Goal: Task Accomplishment & Management: Manage account settings

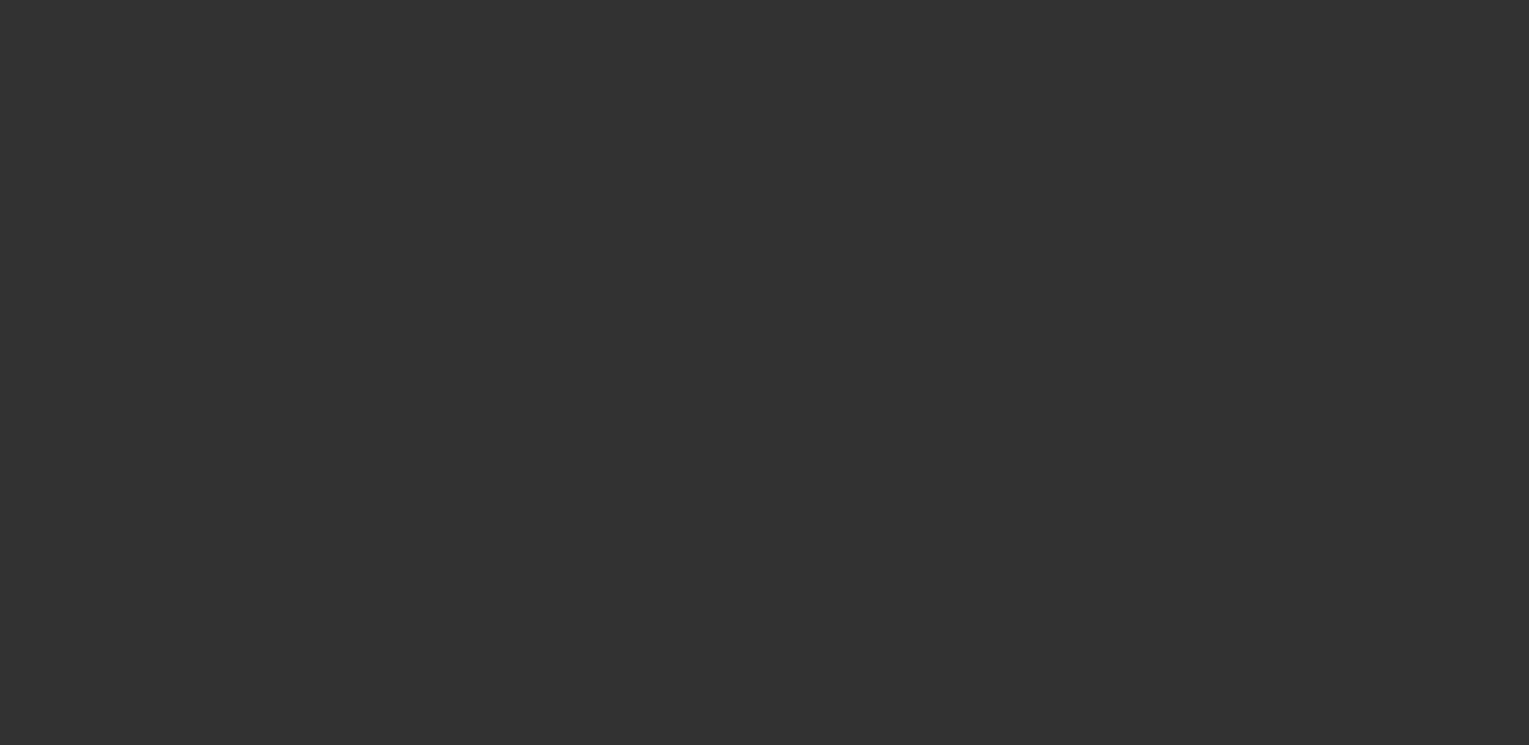
select select "0"
select select "0.1"
select select "0"
select select "2"
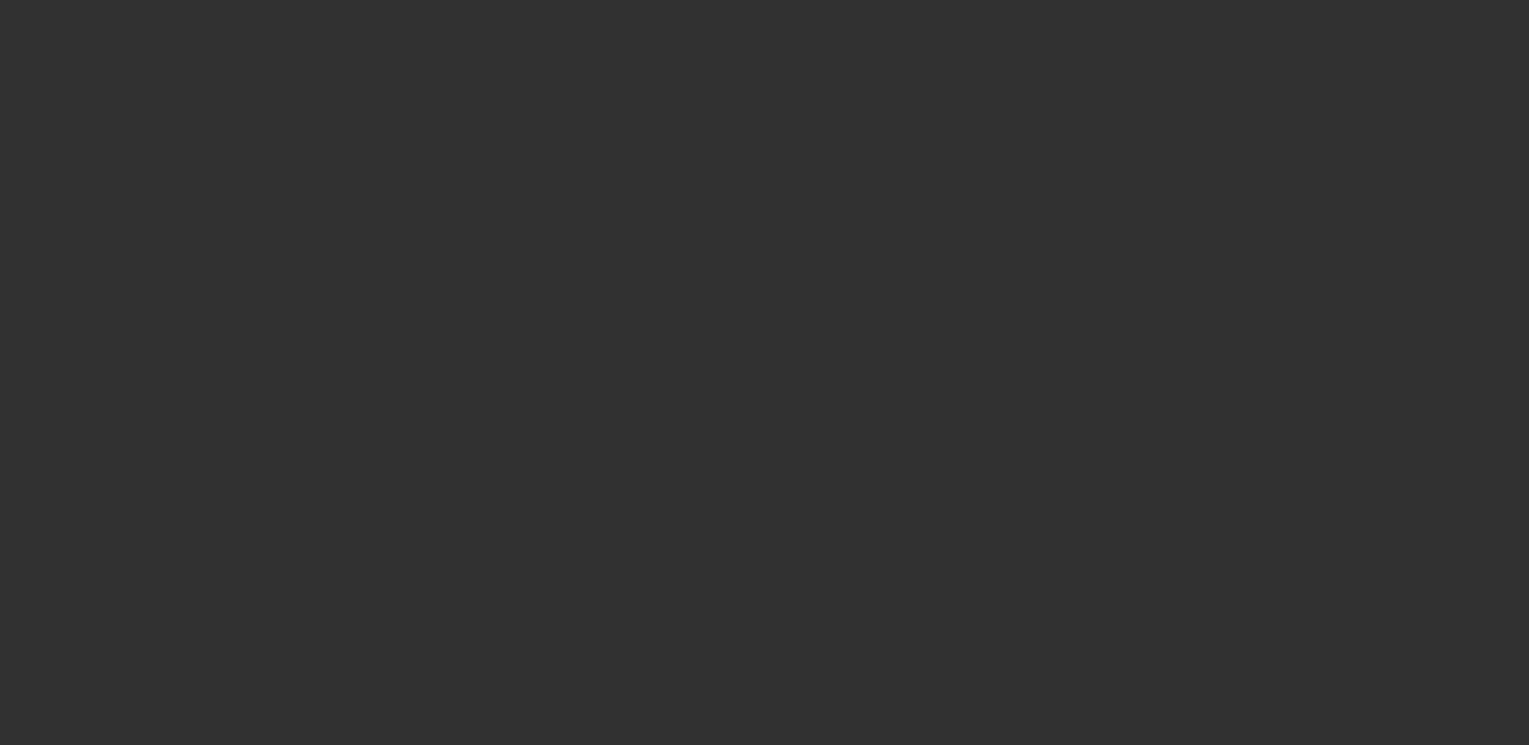
select select "0.1"
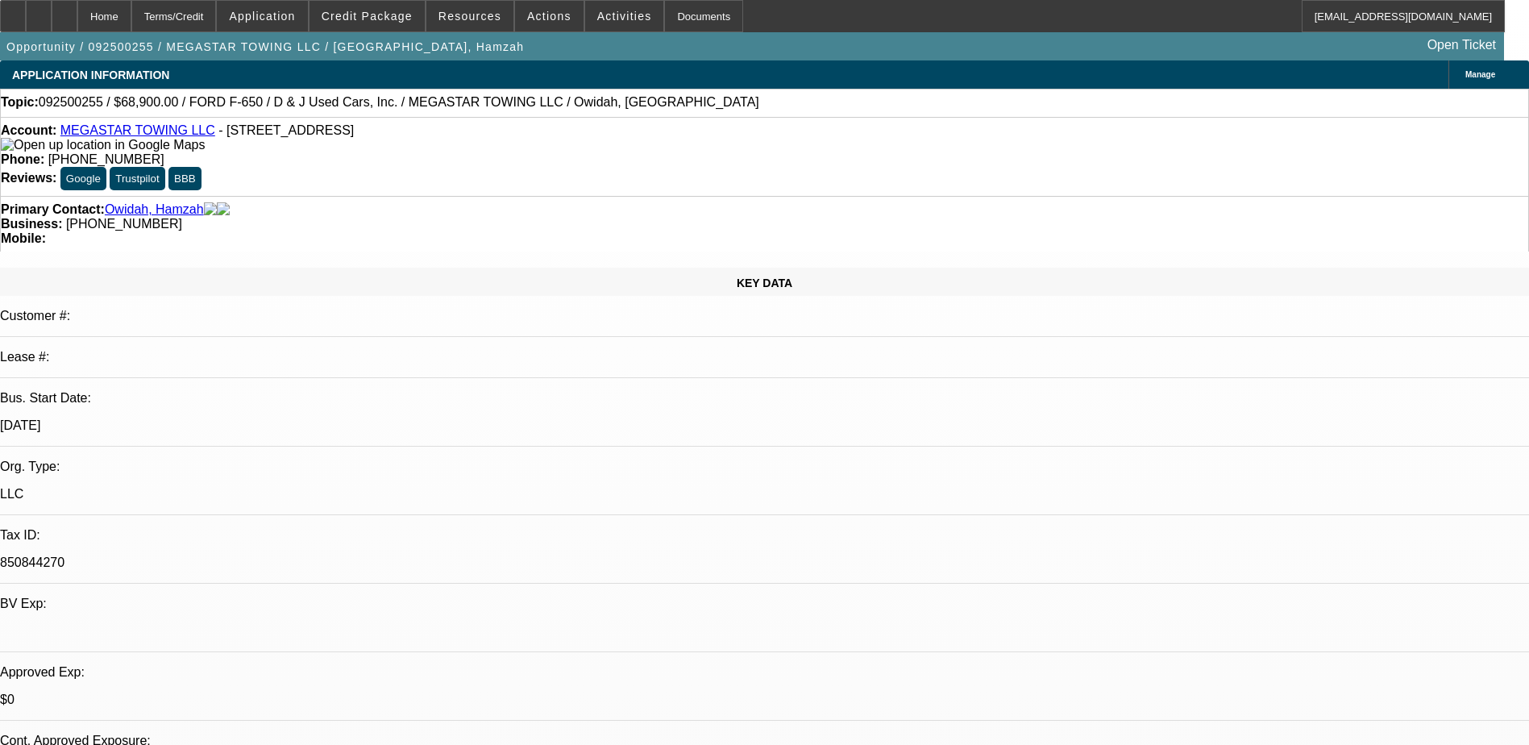
select select "1"
select select "4"
select select "1"
select select "2"
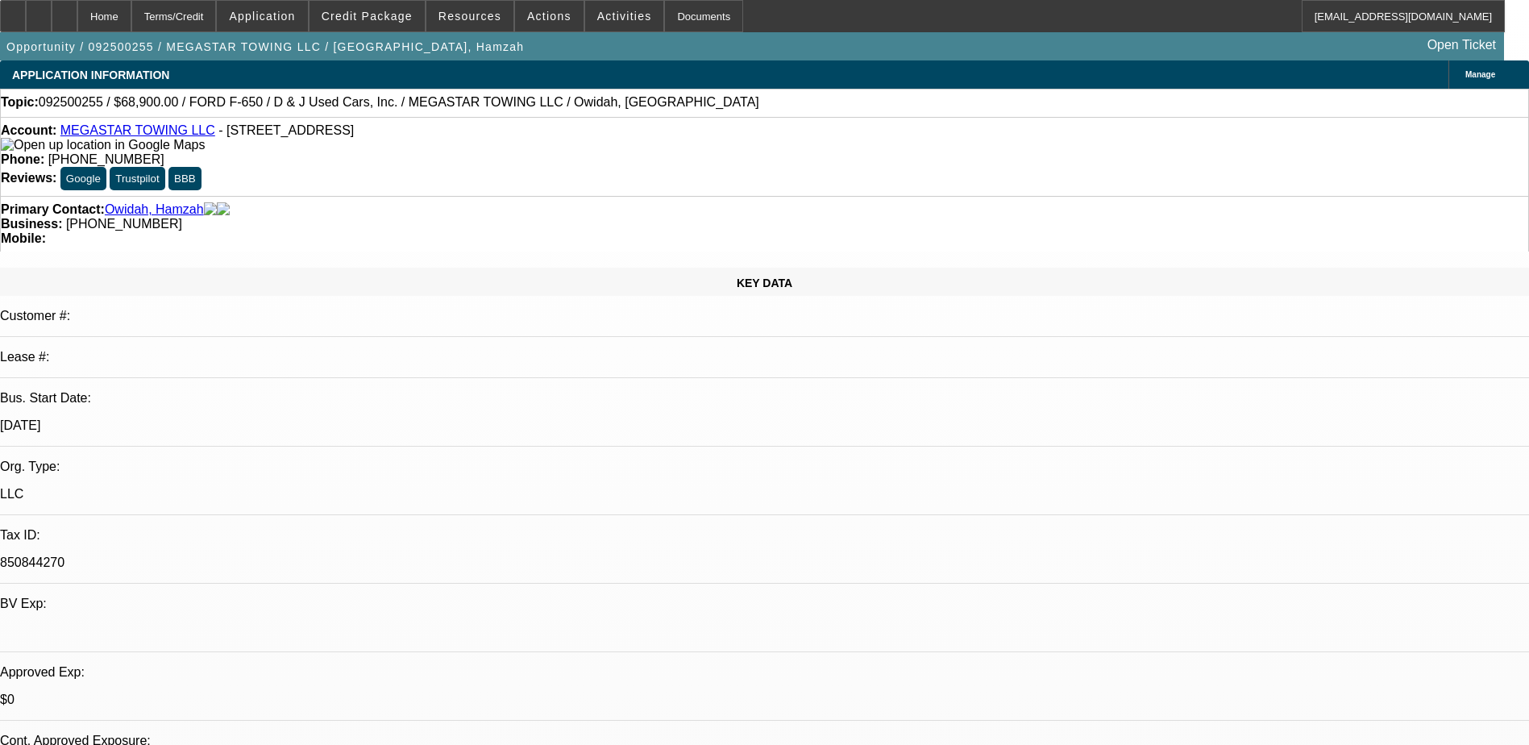
select select "4"
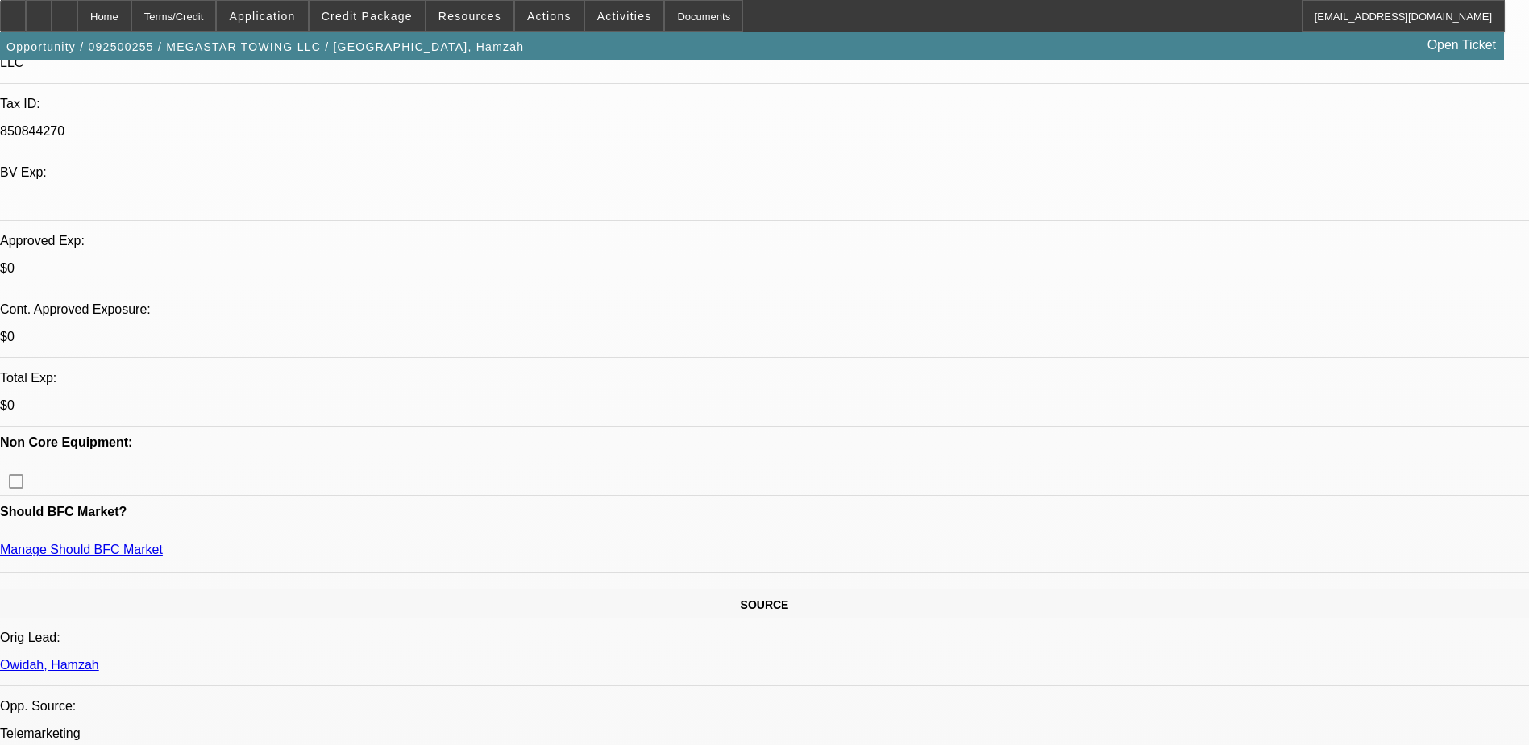
scroll to position [403, 0]
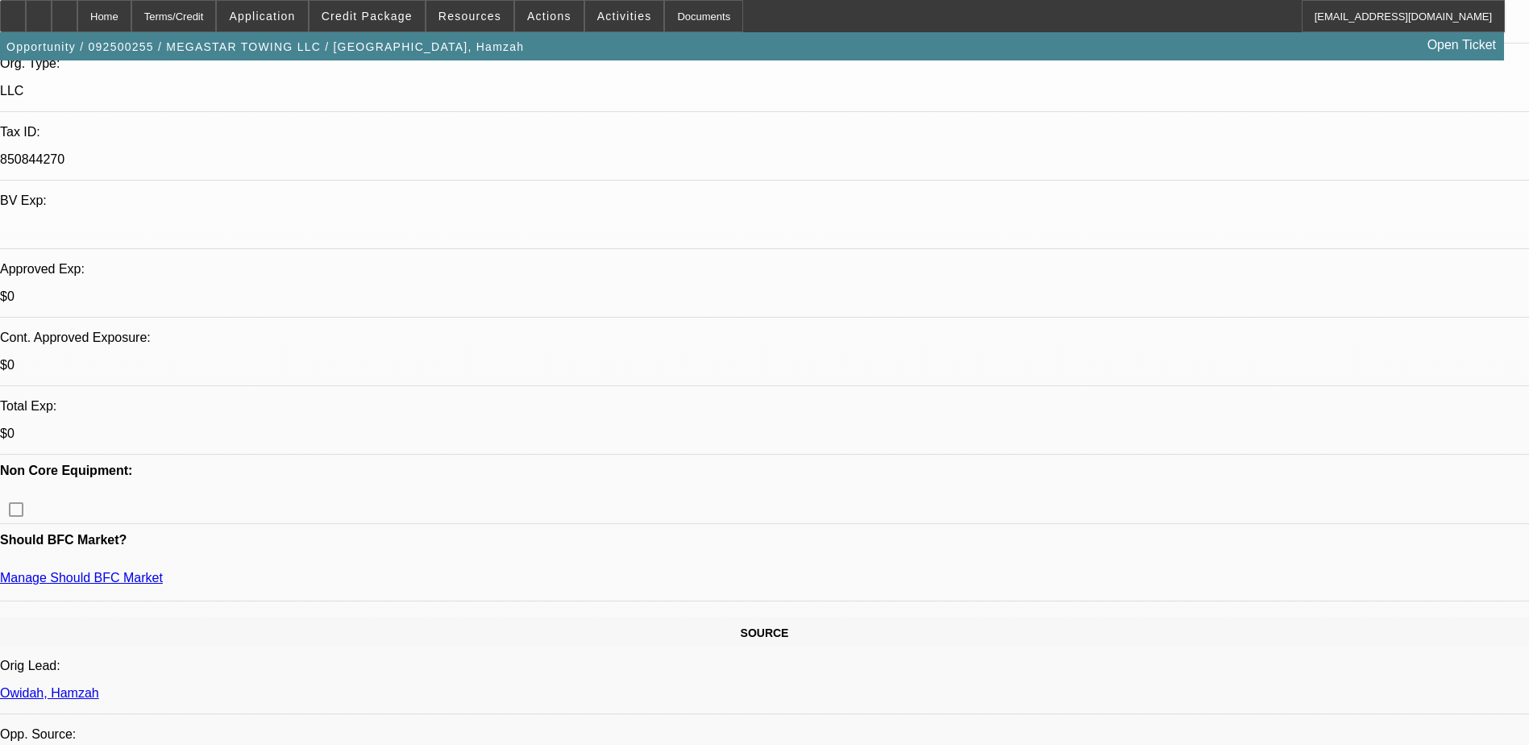
drag, startPoint x: 1246, startPoint y: 252, endPoint x: 1236, endPoint y: 239, distance: 16.8
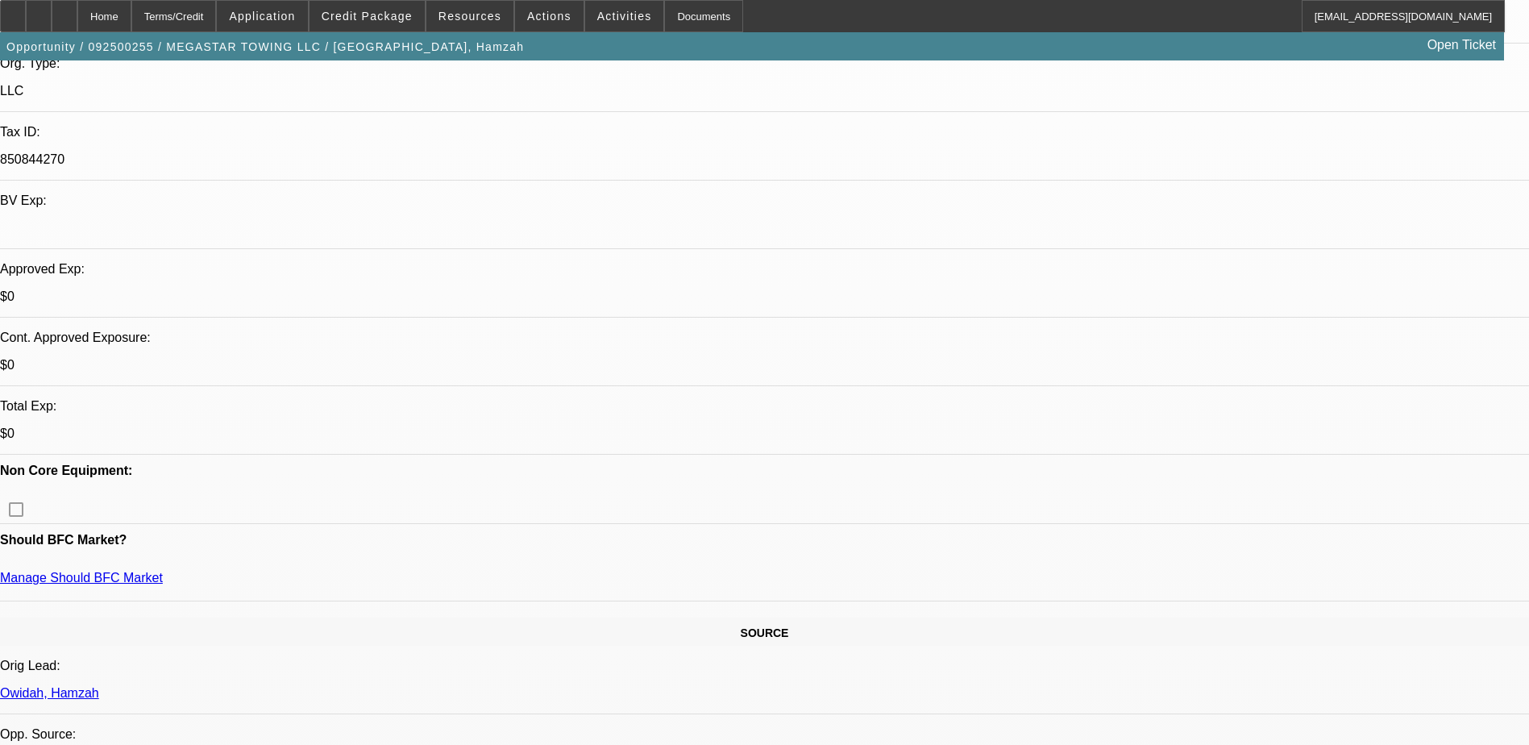
drag, startPoint x: 1218, startPoint y: 214, endPoint x: 1139, endPoint y: 155, distance: 98.5
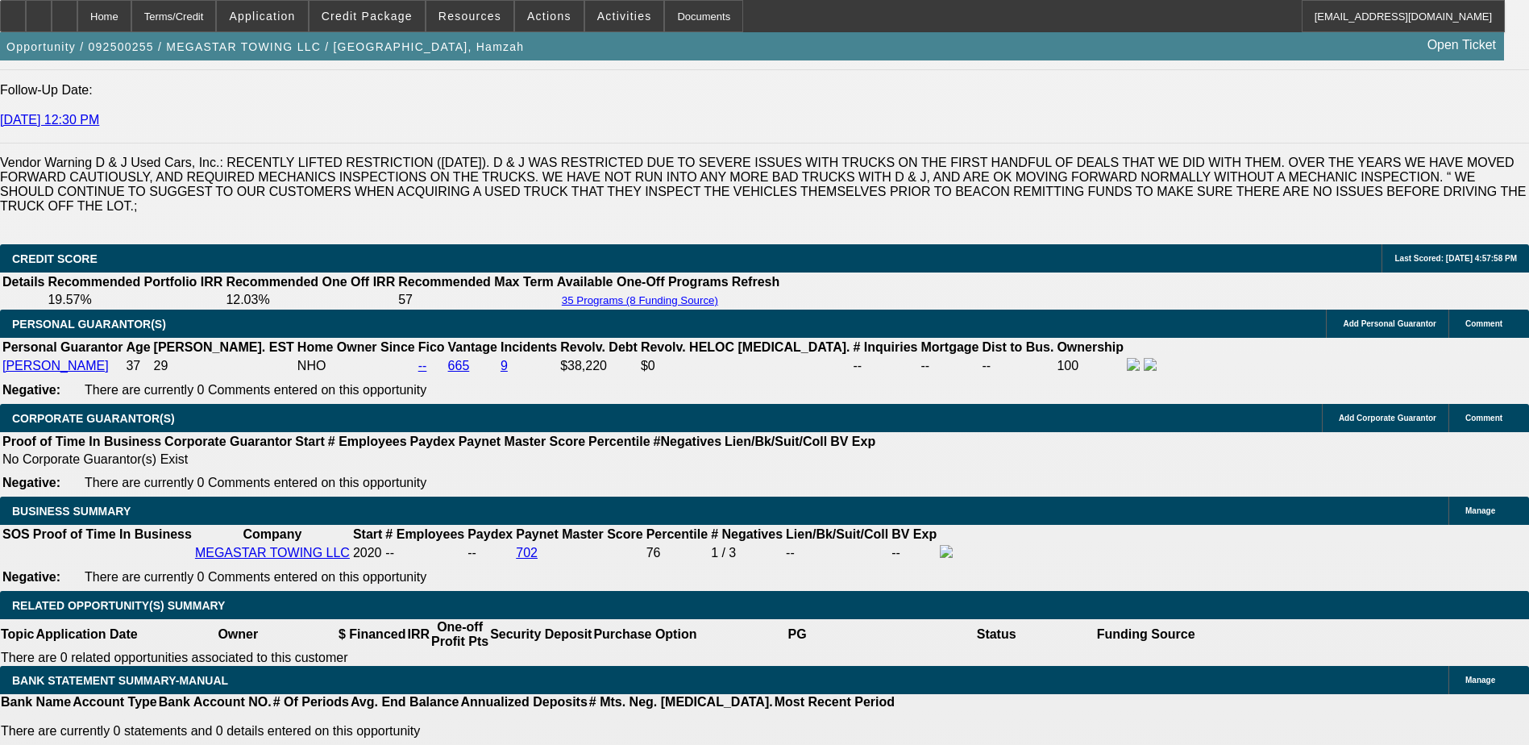
scroll to position [2257, 0]
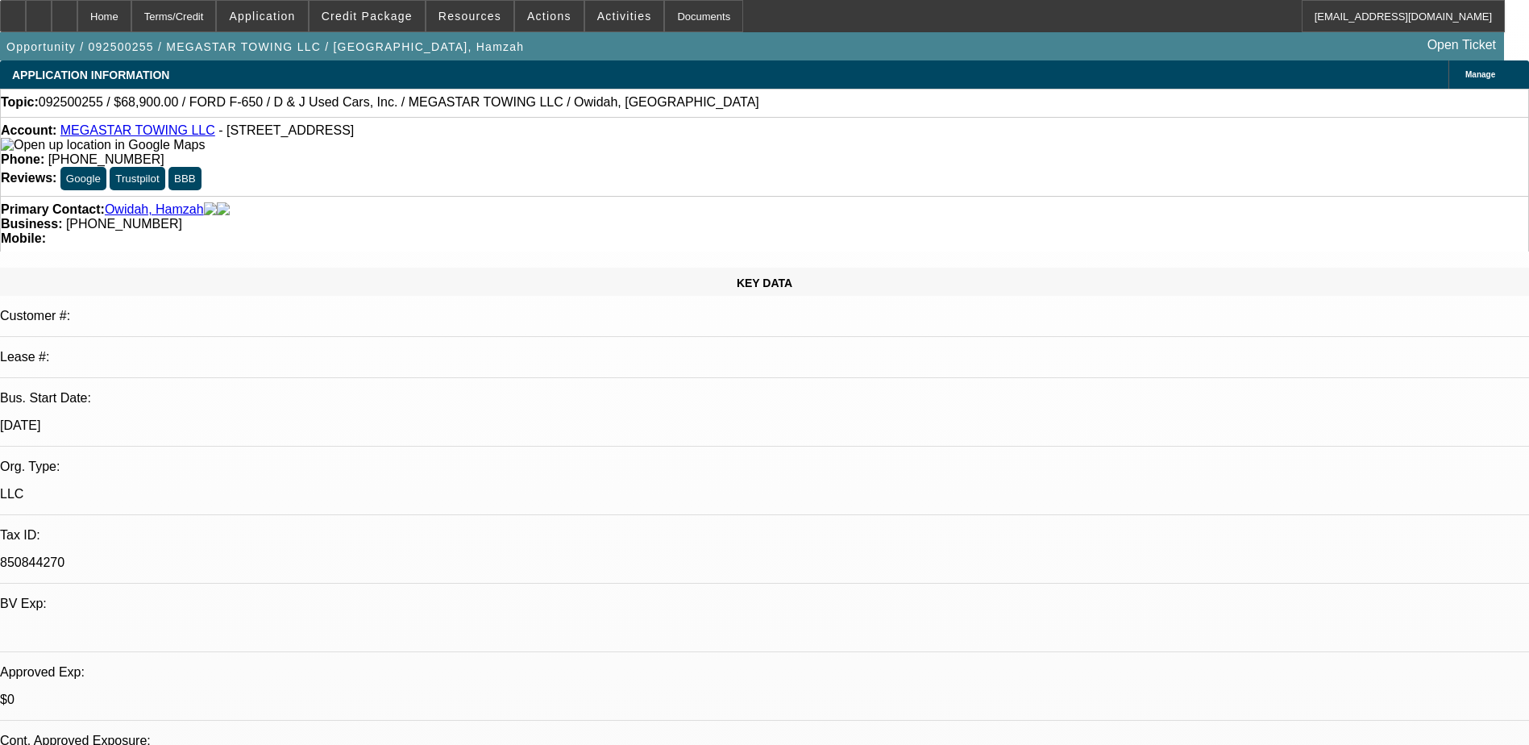
select select "0"
select select "0.1"
select select "0"
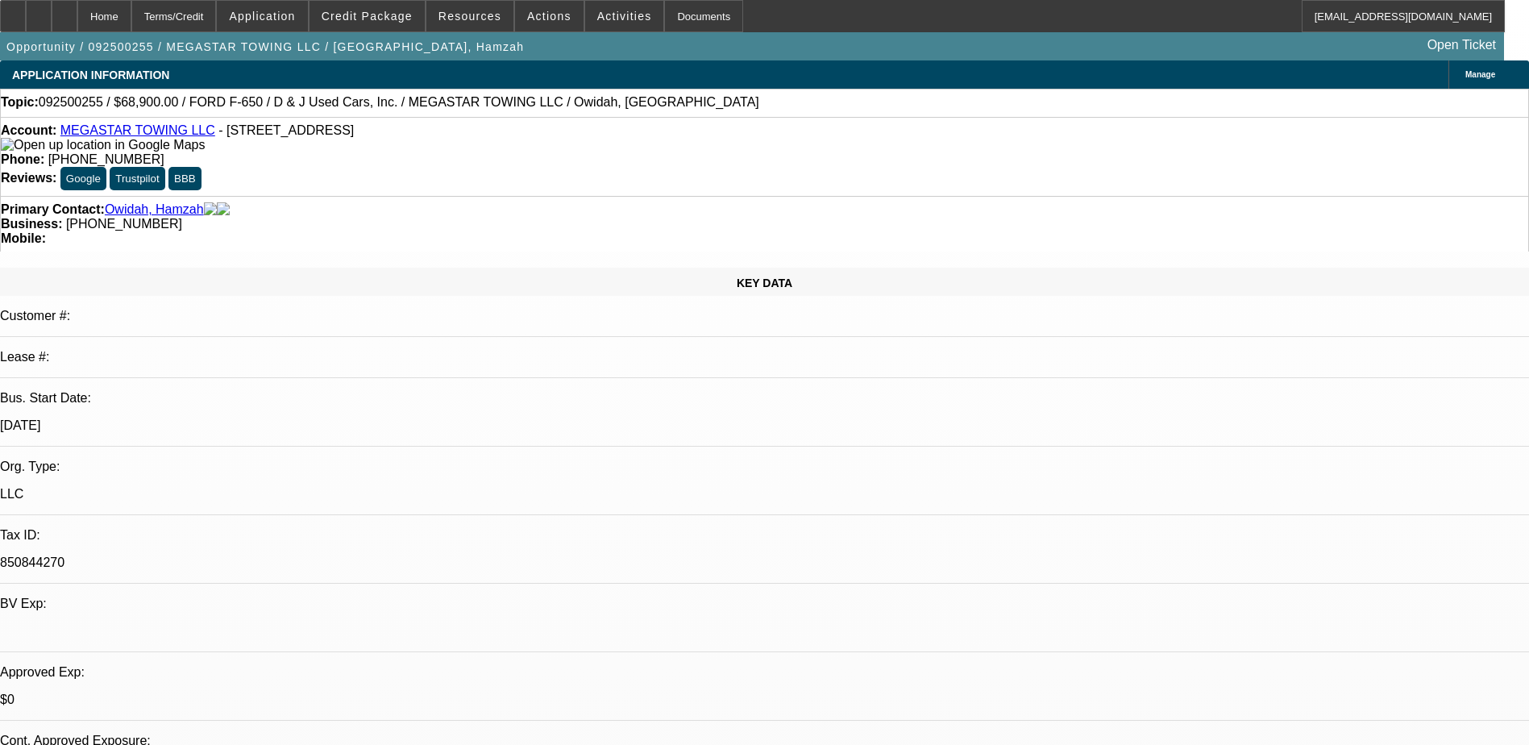
select select "0.1"
select select "0"
select select "2"
select select "0.1"
select select "1"
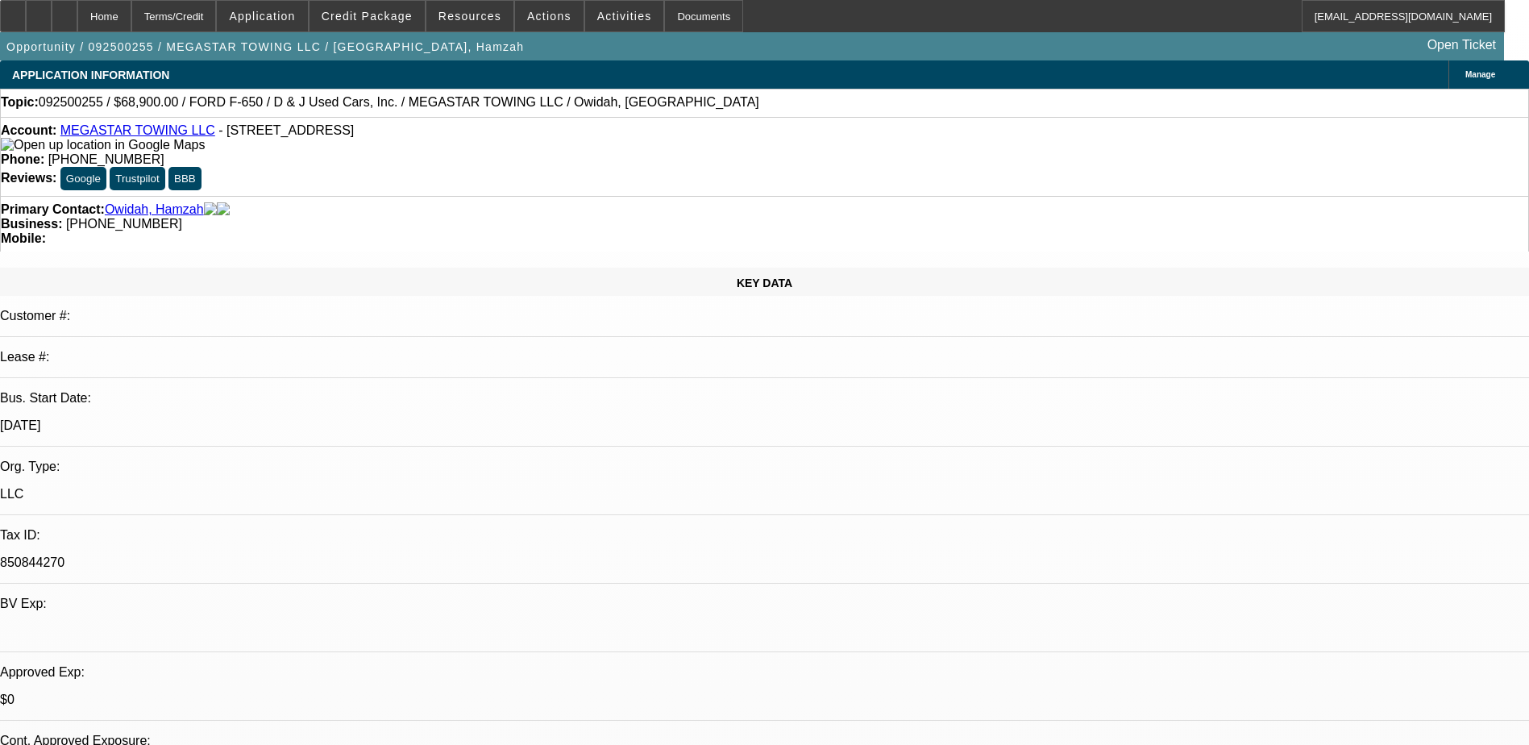
select select "1"
select select "4"
select select "1"
select select "4"
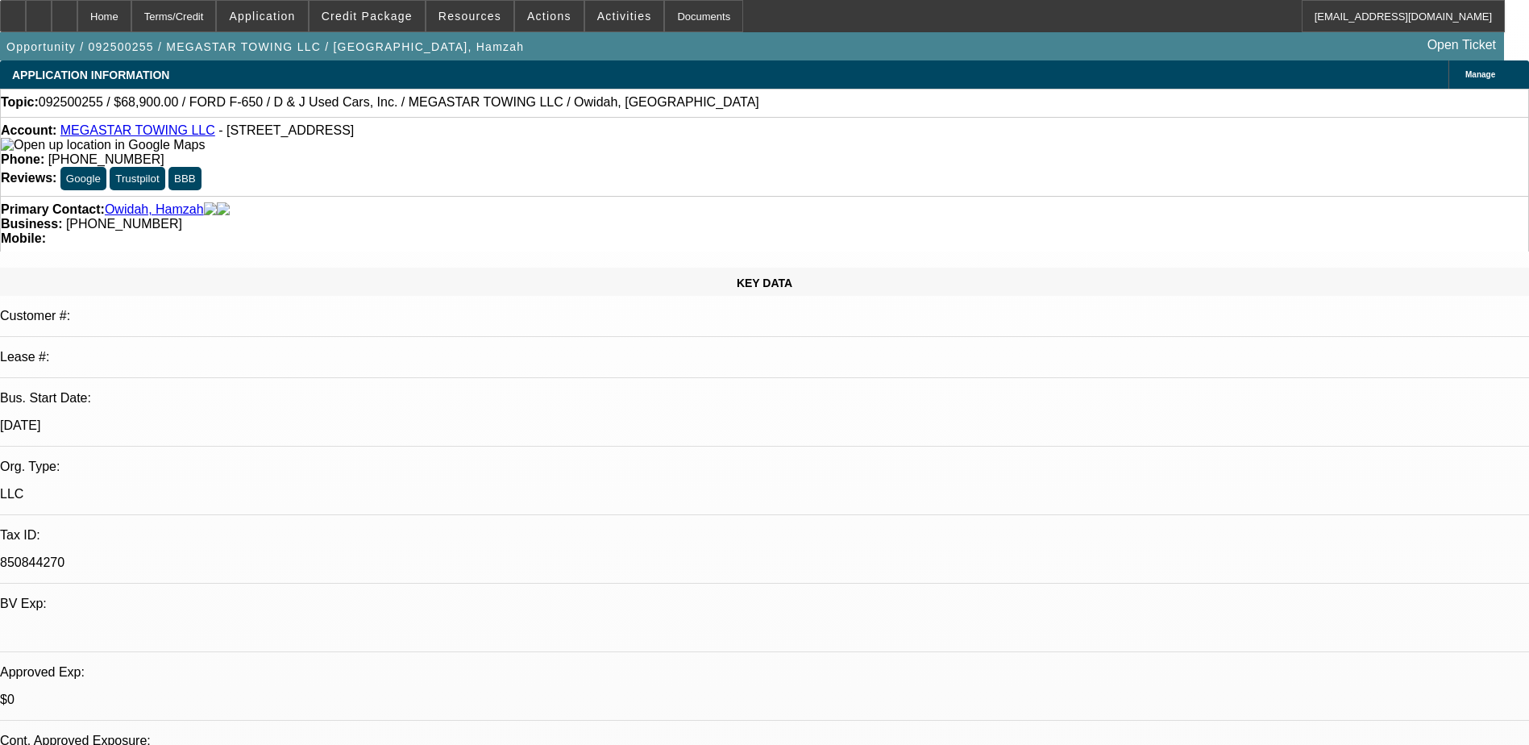
select select "1"
select select "2"
select select "4"
click at [401, 10] on span "Credit Package" at bounding box center [367, 16] width 91 height 13
select select "0"
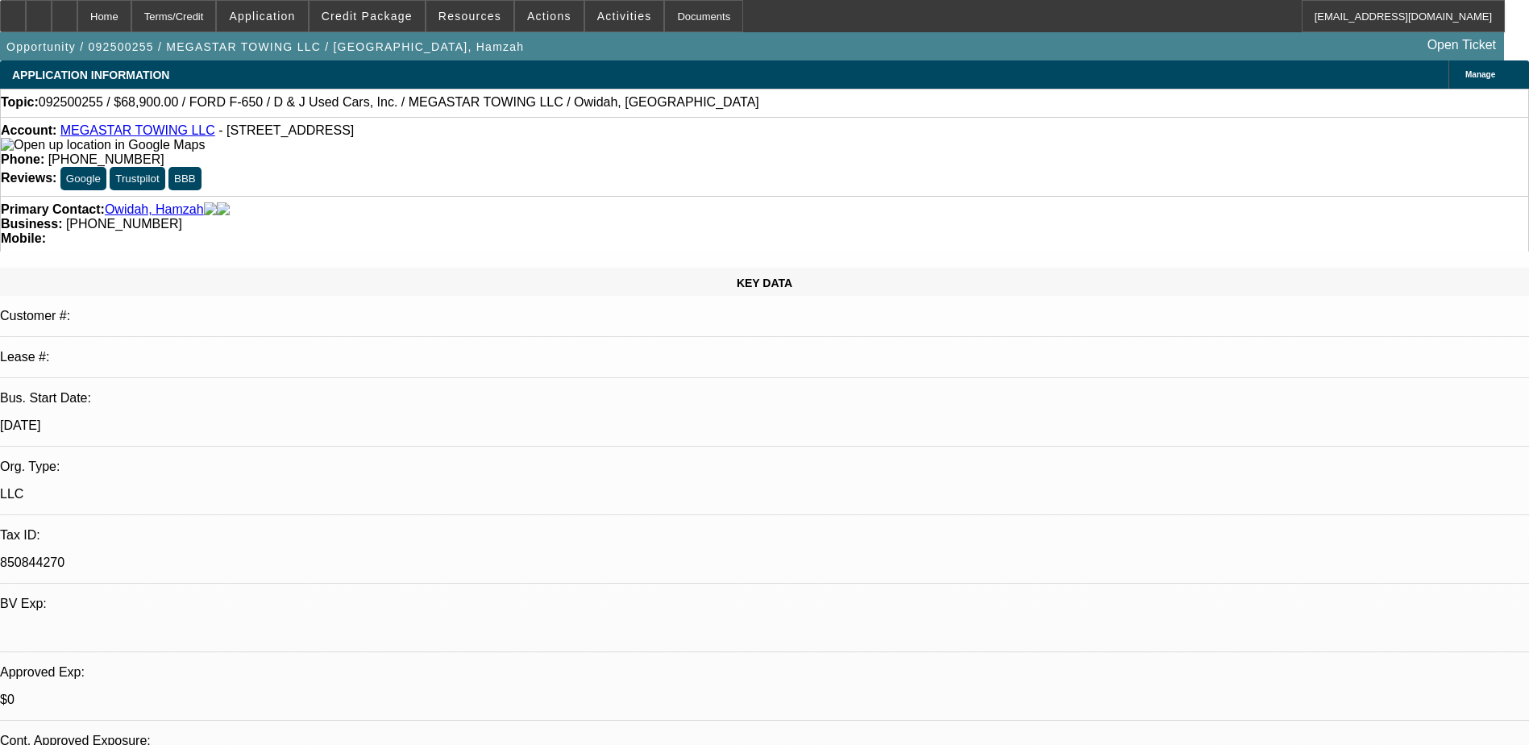
select select "0"
select select "0.1"
select select "0"
select select "0.1"
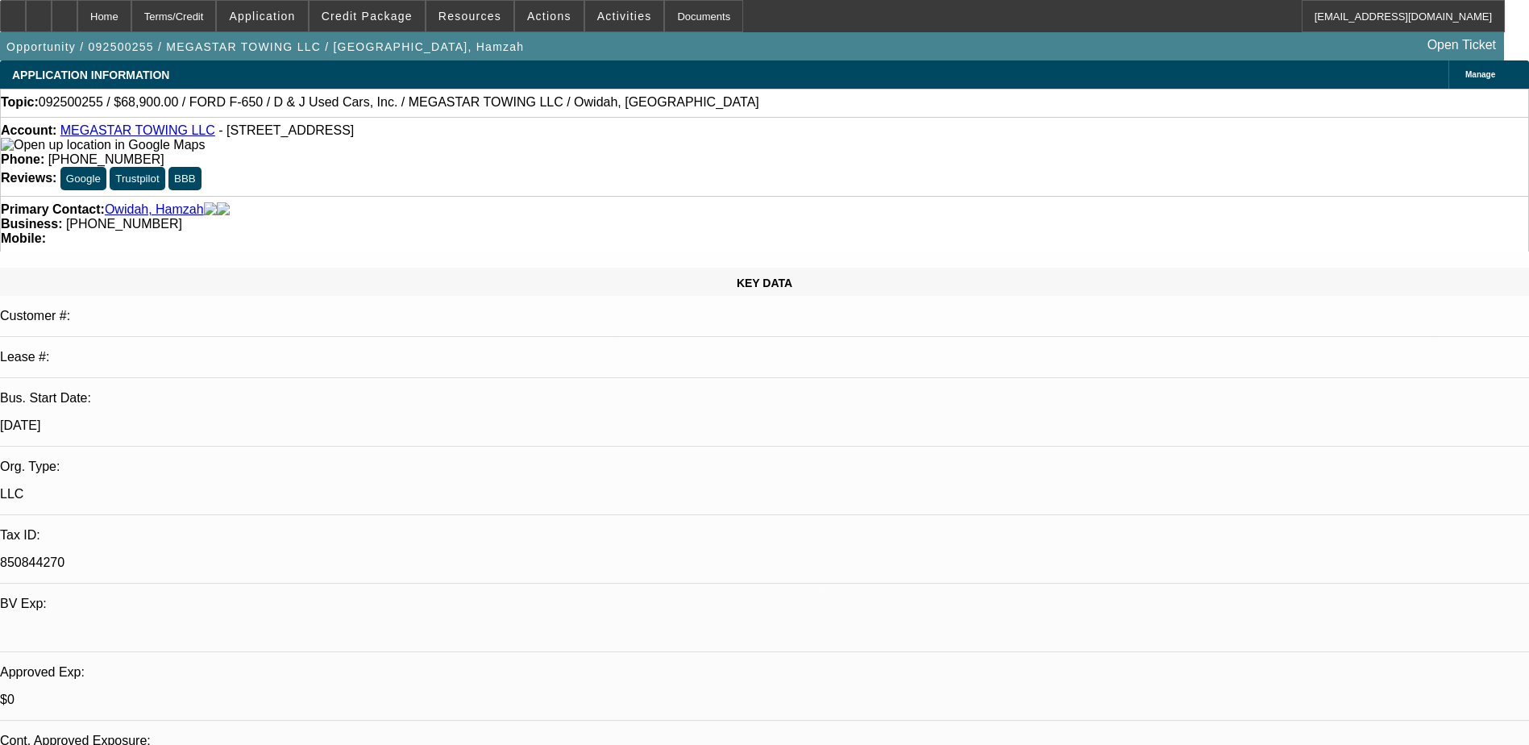
select select "0"
select select "2"
select select "0.1"
select select "1"
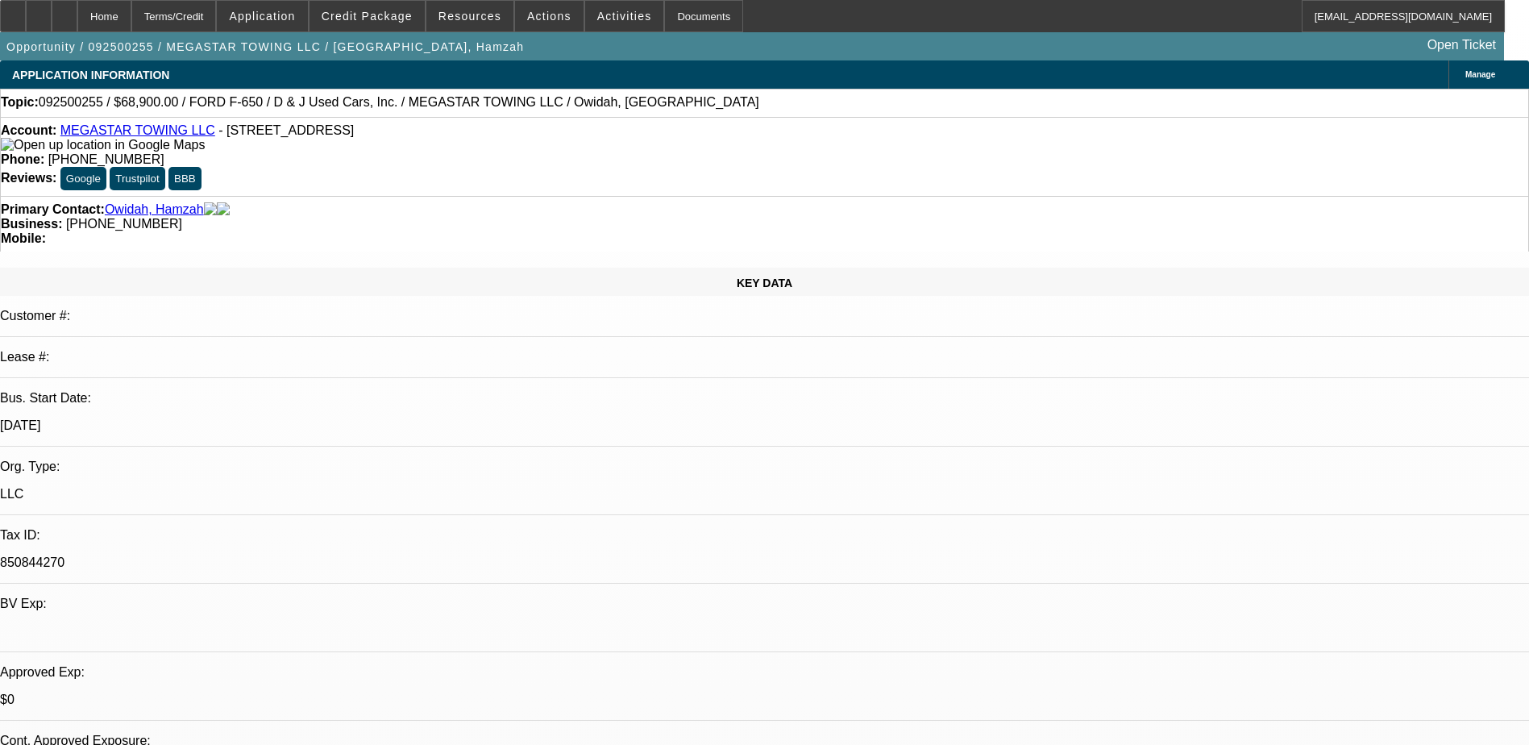
select select "4"
select select "1"
select select "4"
select select "1"
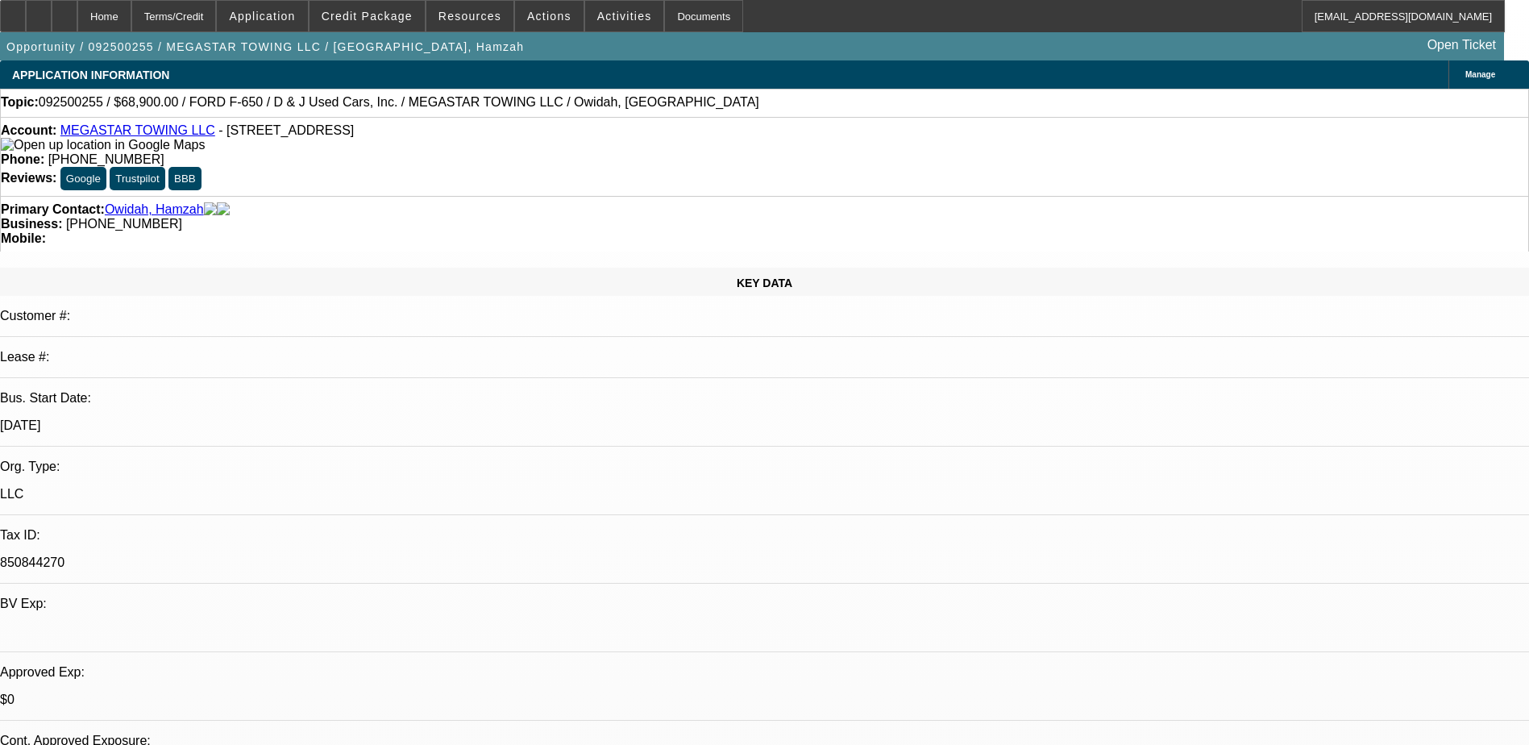
select select "2"
select select "4"
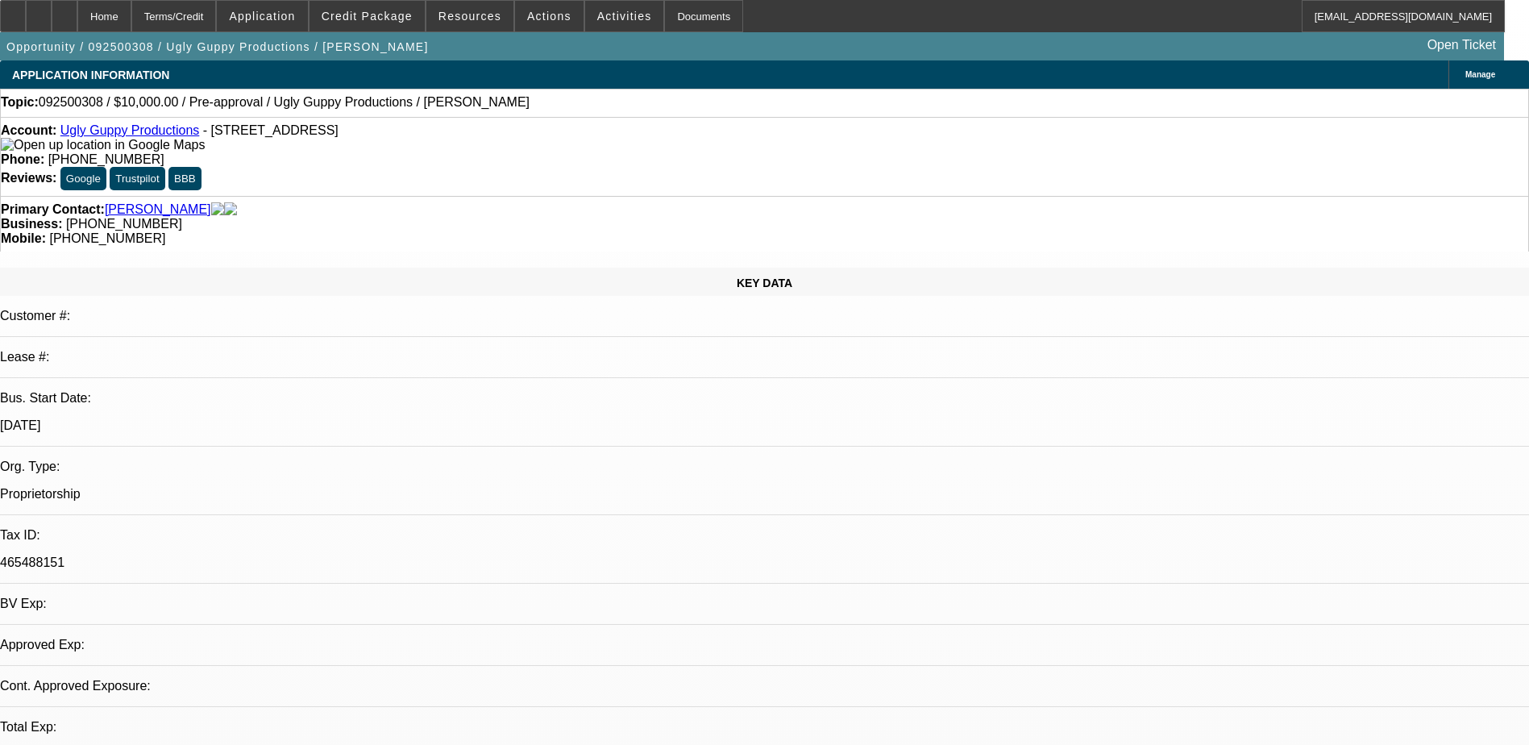
select select "0"
select select "2"
select select "0.1"
select select "1"
select select "2"
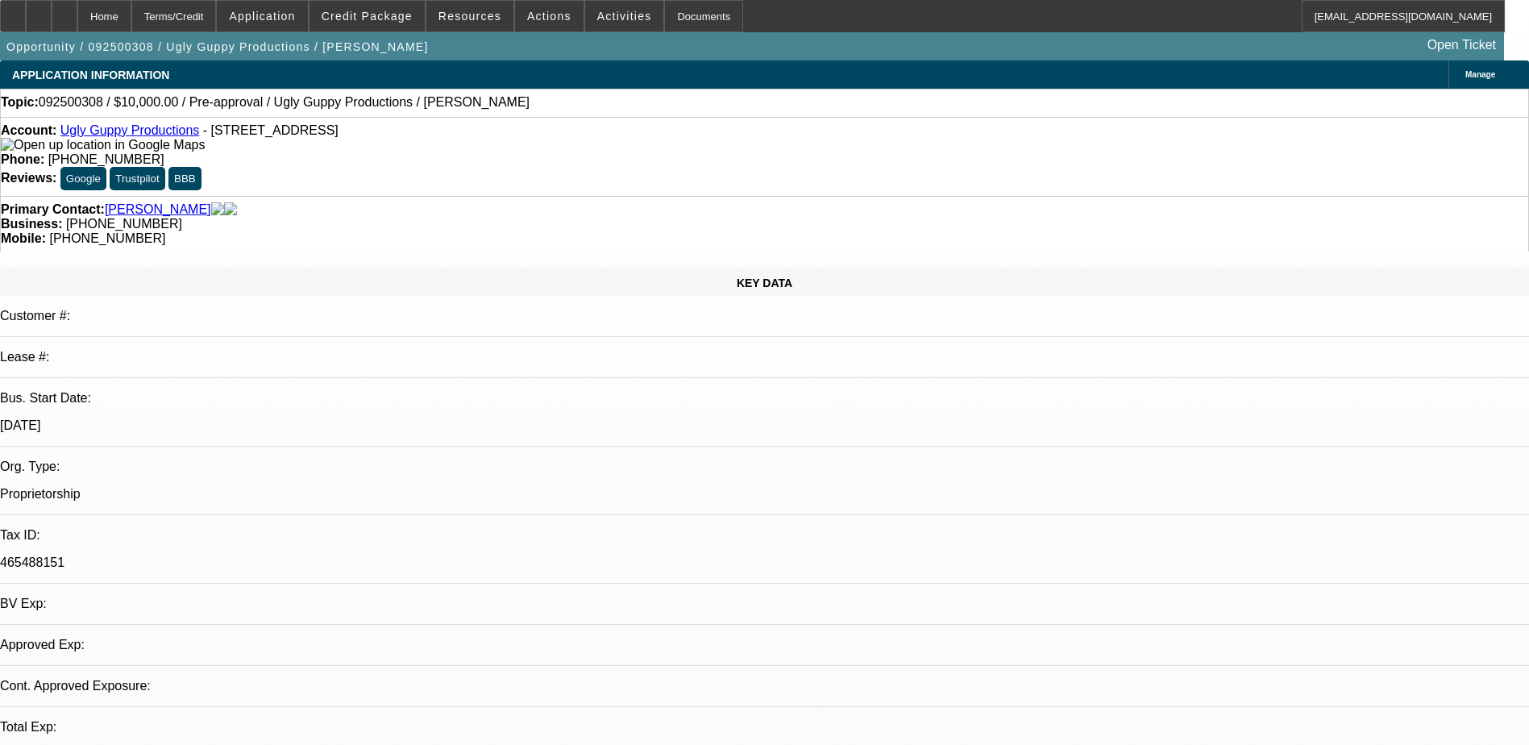
select select "4"
click at [379, 9] on span at bounding box center [367, 16] width 115 height 39
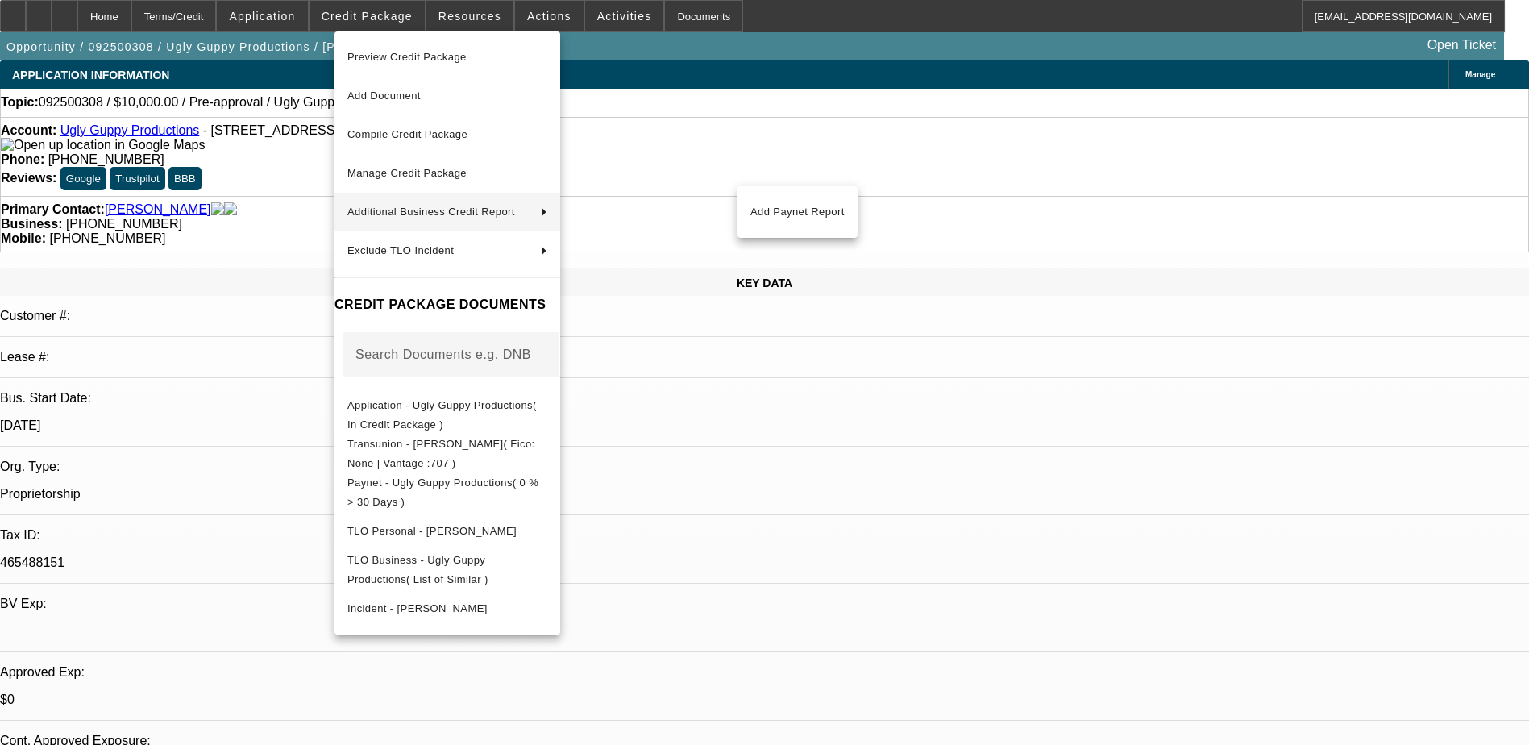
drag, startPoint x: 288, startPoint y: 156, endPoint x: 296, endPoint y: 160, distance: 8.7
click at [289, 156] on div at bounding box center [764, 372] width 1529 height 745
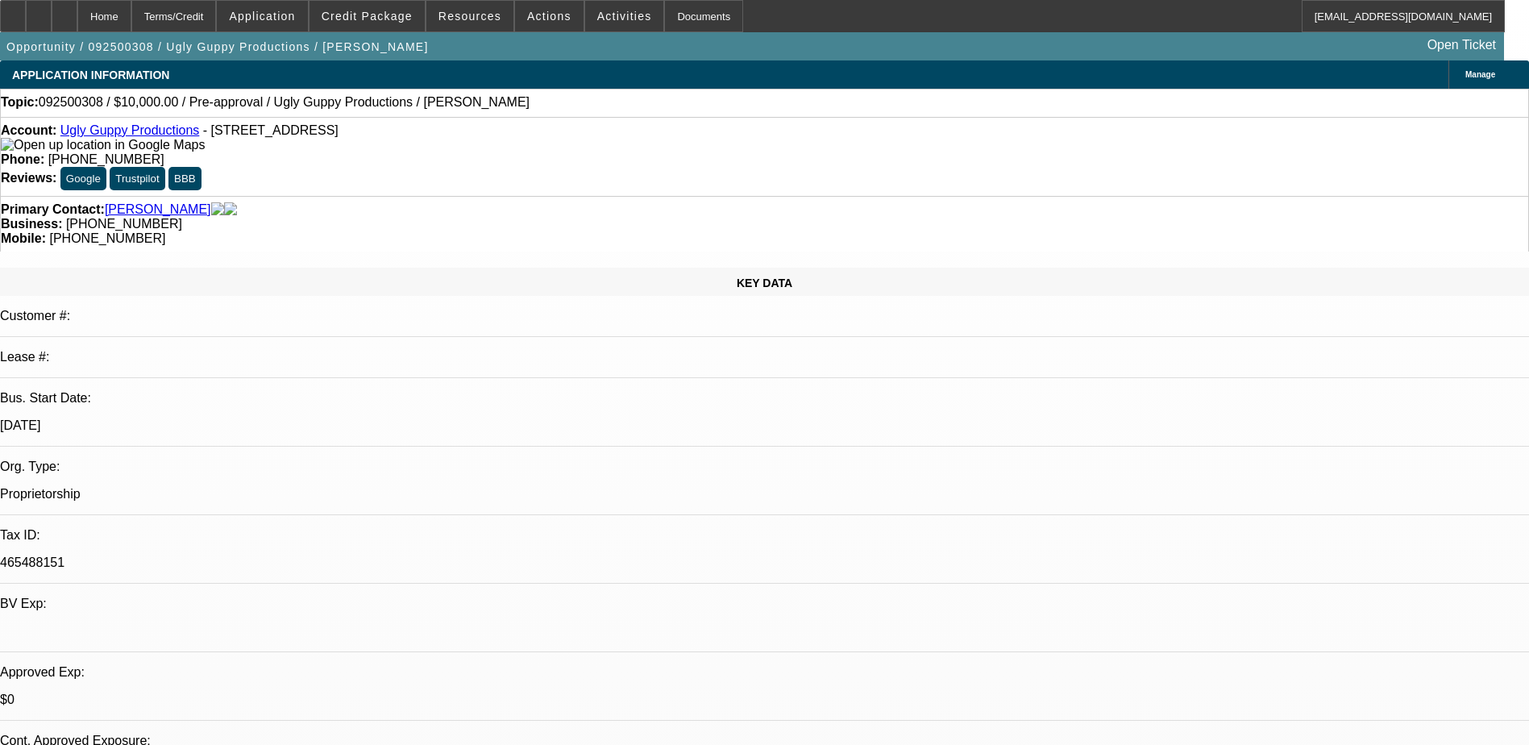
scroll to position [107, 0]
click at [284, 19] on span "Application" at bounding box center [262, 16] width 66 height 13
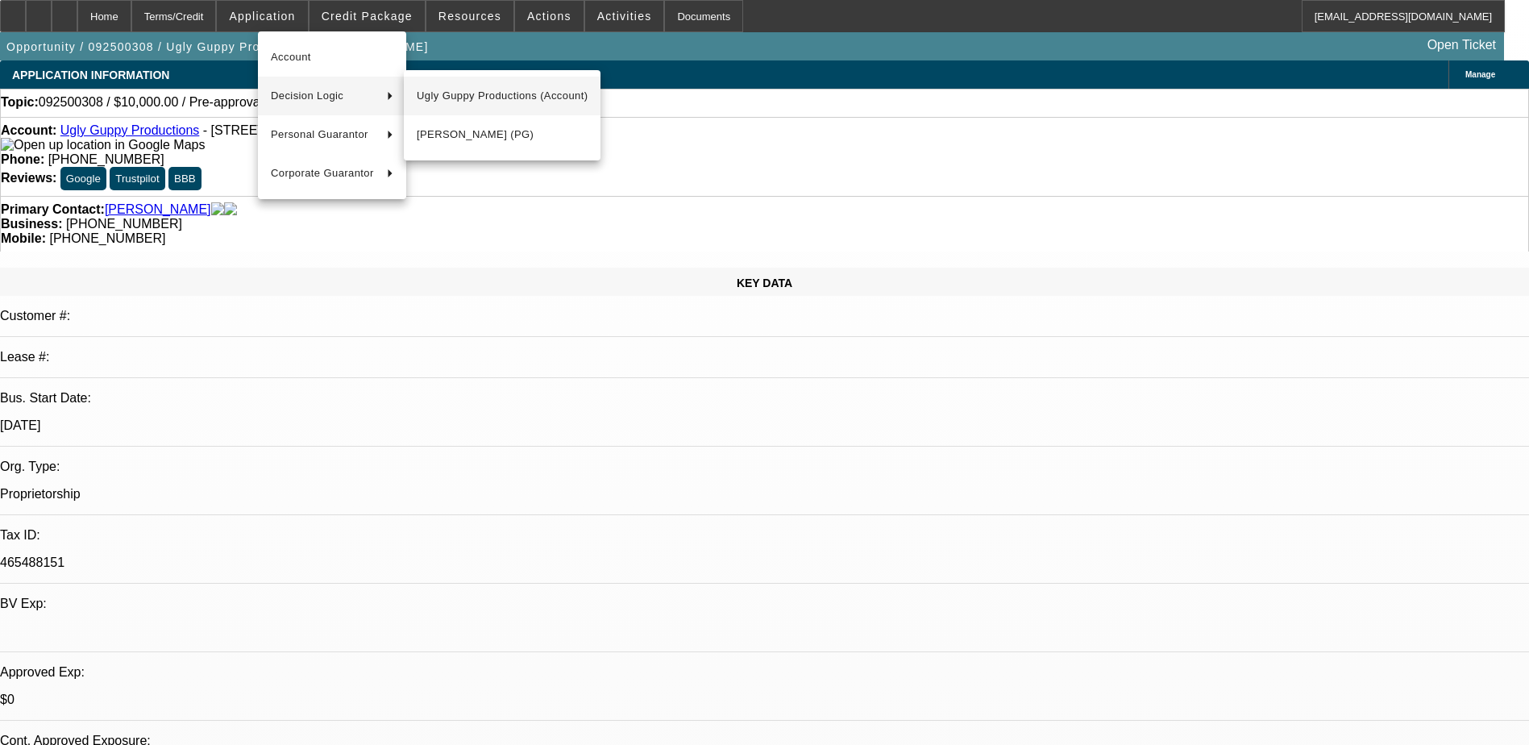
click at [506, 97] on span "Ugly Guppy Productions (Account)" at bounding box center [502, 95] width 171 height 19
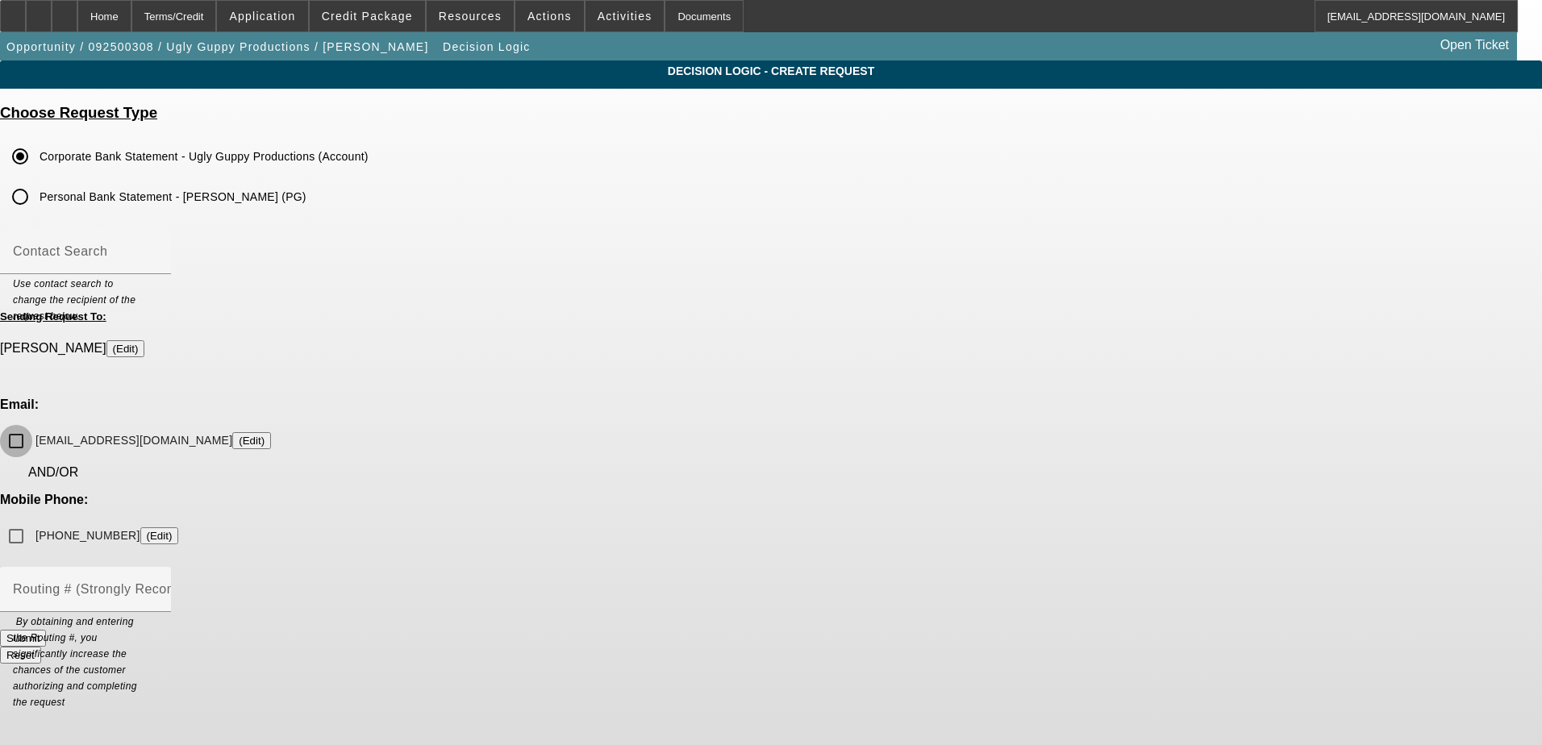
click at [32, 425] on input "pitt59@yahoo.com (Edit)" at bounding box center [16, 441] width 32 height 32
click at [46, 630] on button "Submit" at bounding box center [23, 638] width 46 height 17
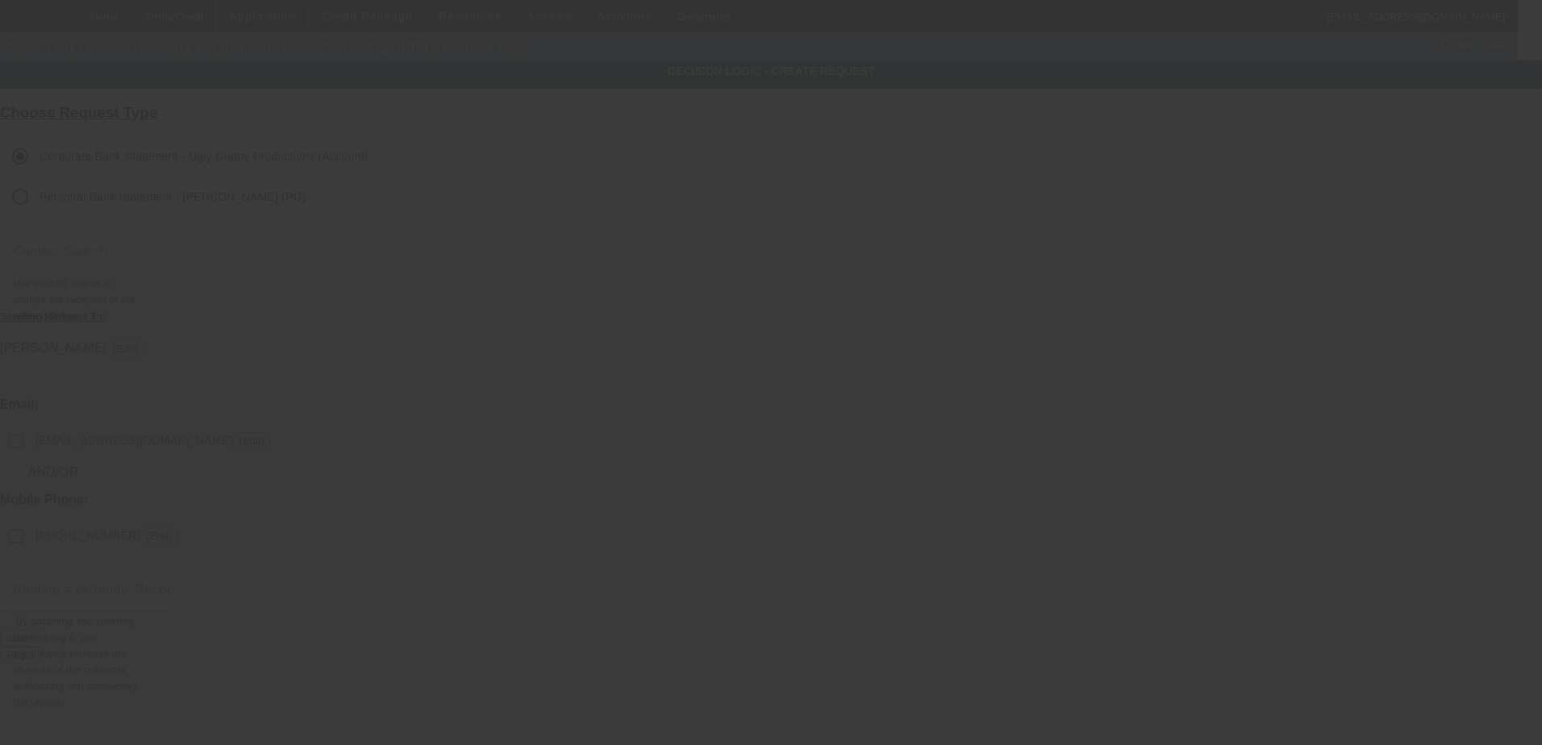
checkbox input "false"
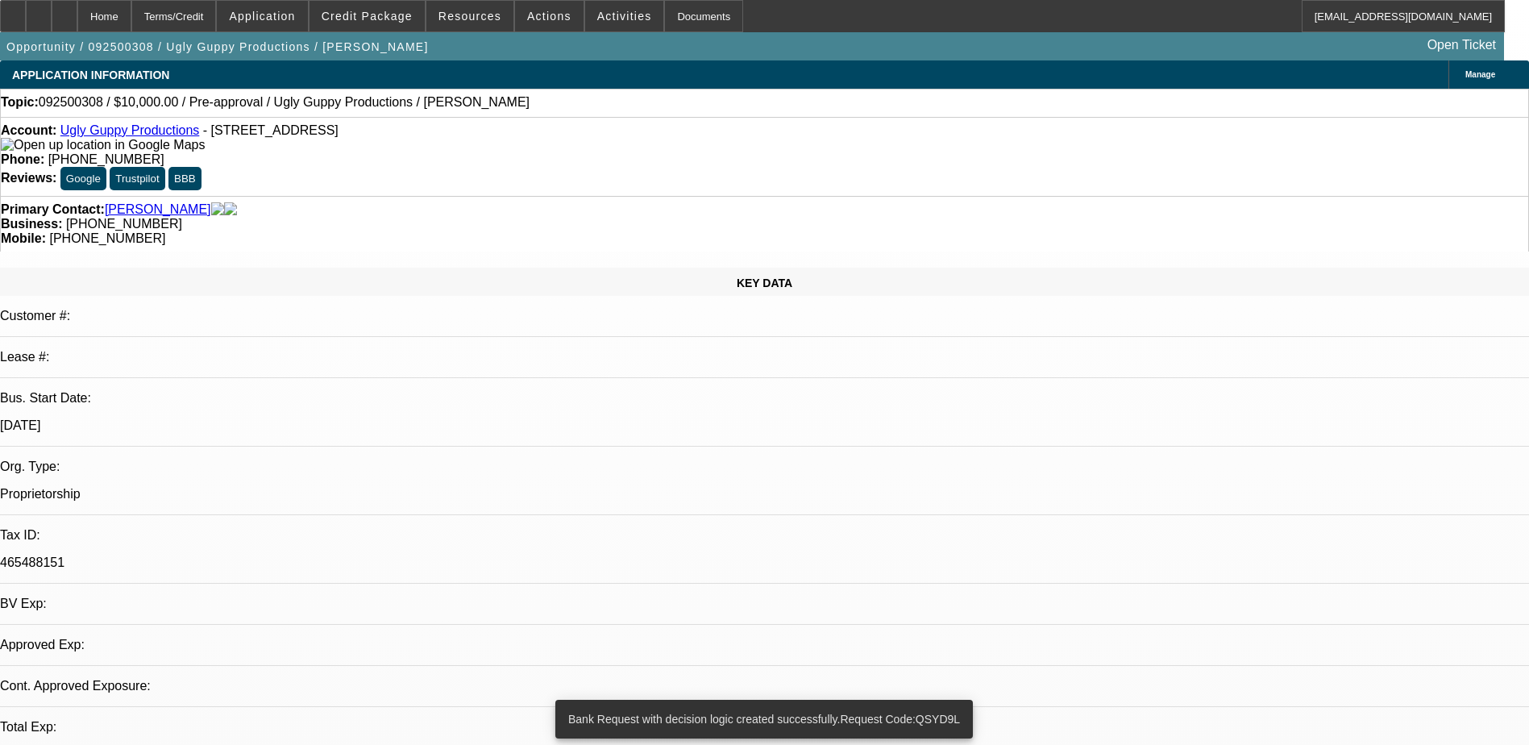
select select "0"
select select "2"
select select "0.1"
select select "4"
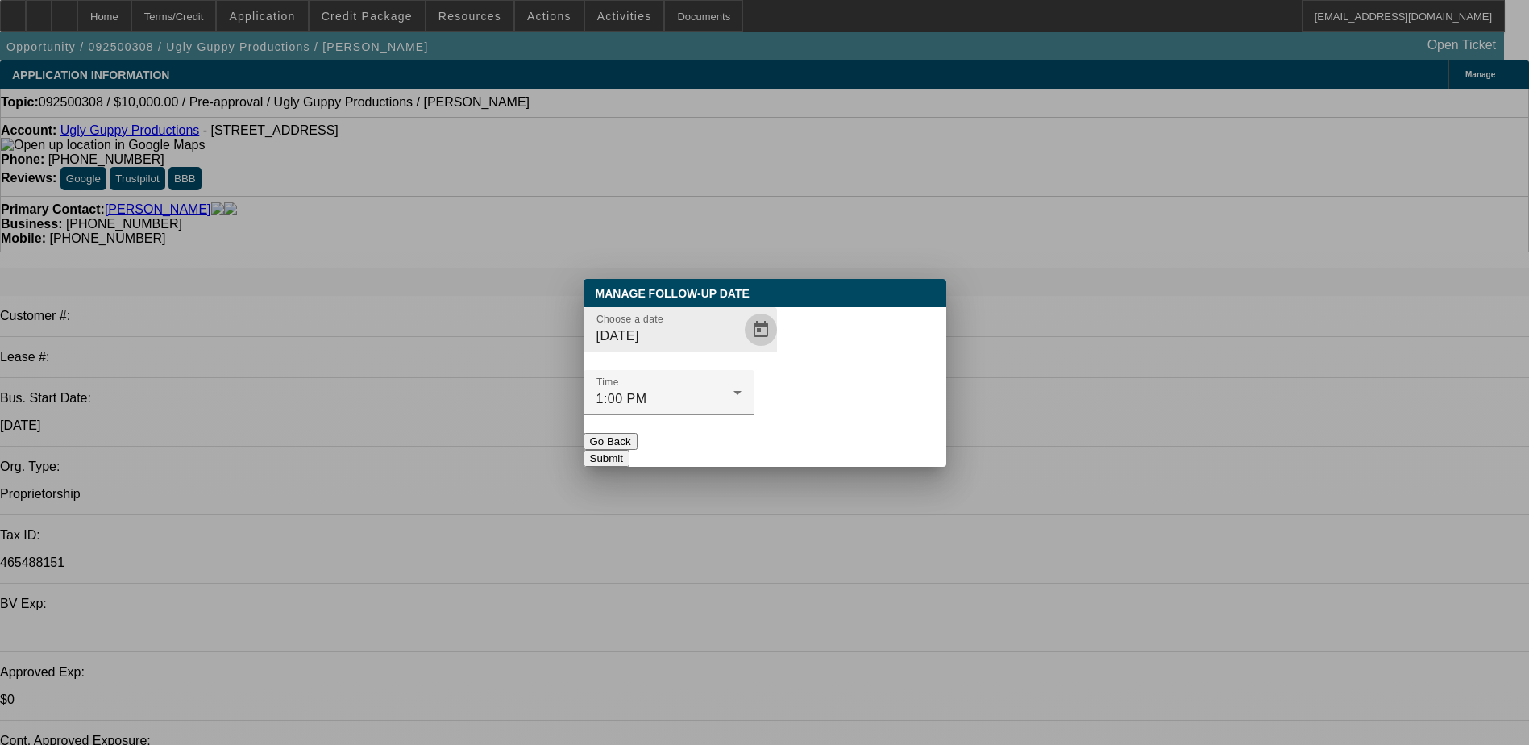
click at [742, 349] on span "Open calendar" at bounding box center [761, 329] width 39 height 39
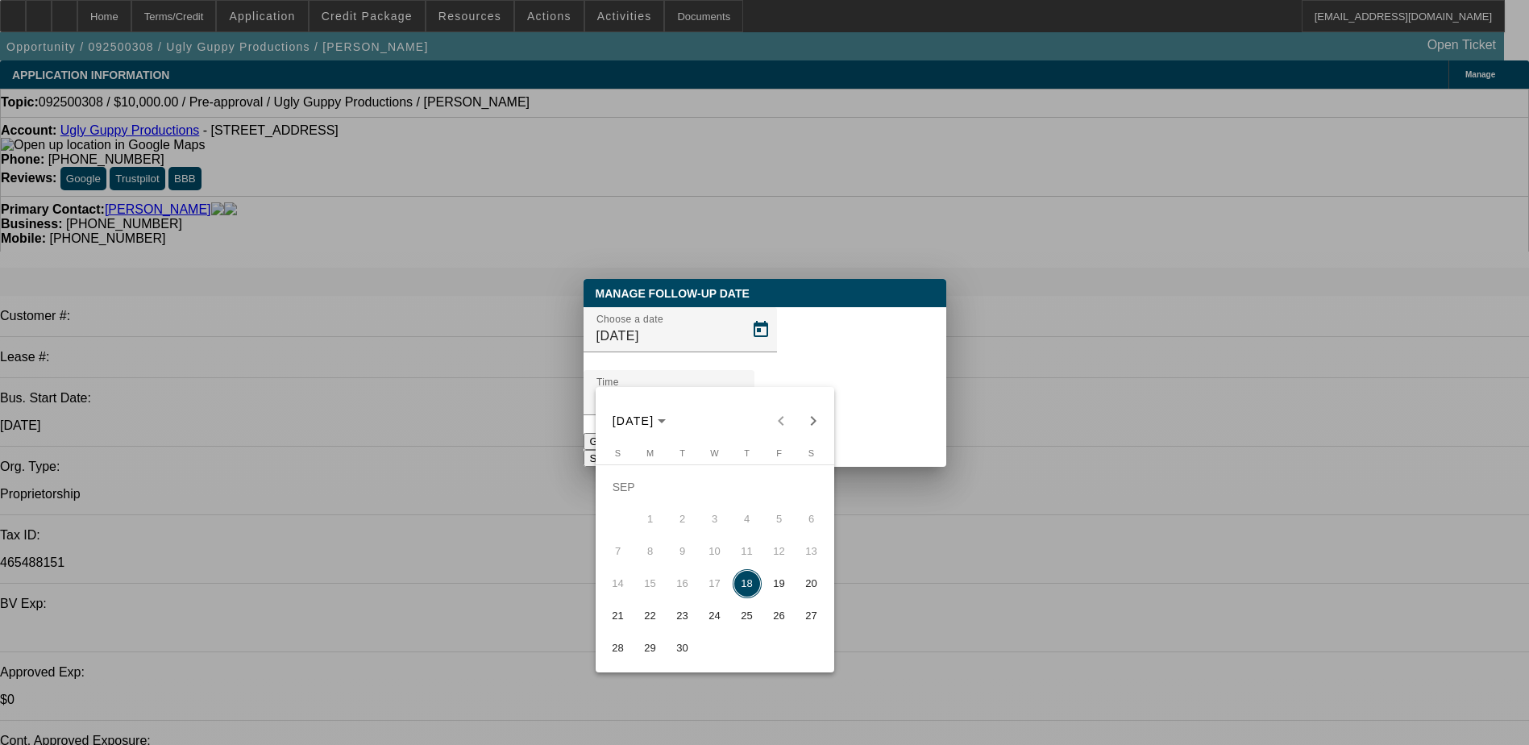
drag, startPoint x: 789, startPoint y: 579, endPoint x: 789, endPoint y: 569, distance: 9.7
click at [789, 577] on button "19" at bounding box center [780, 584] width 32 height 32
type input "[DATE]"
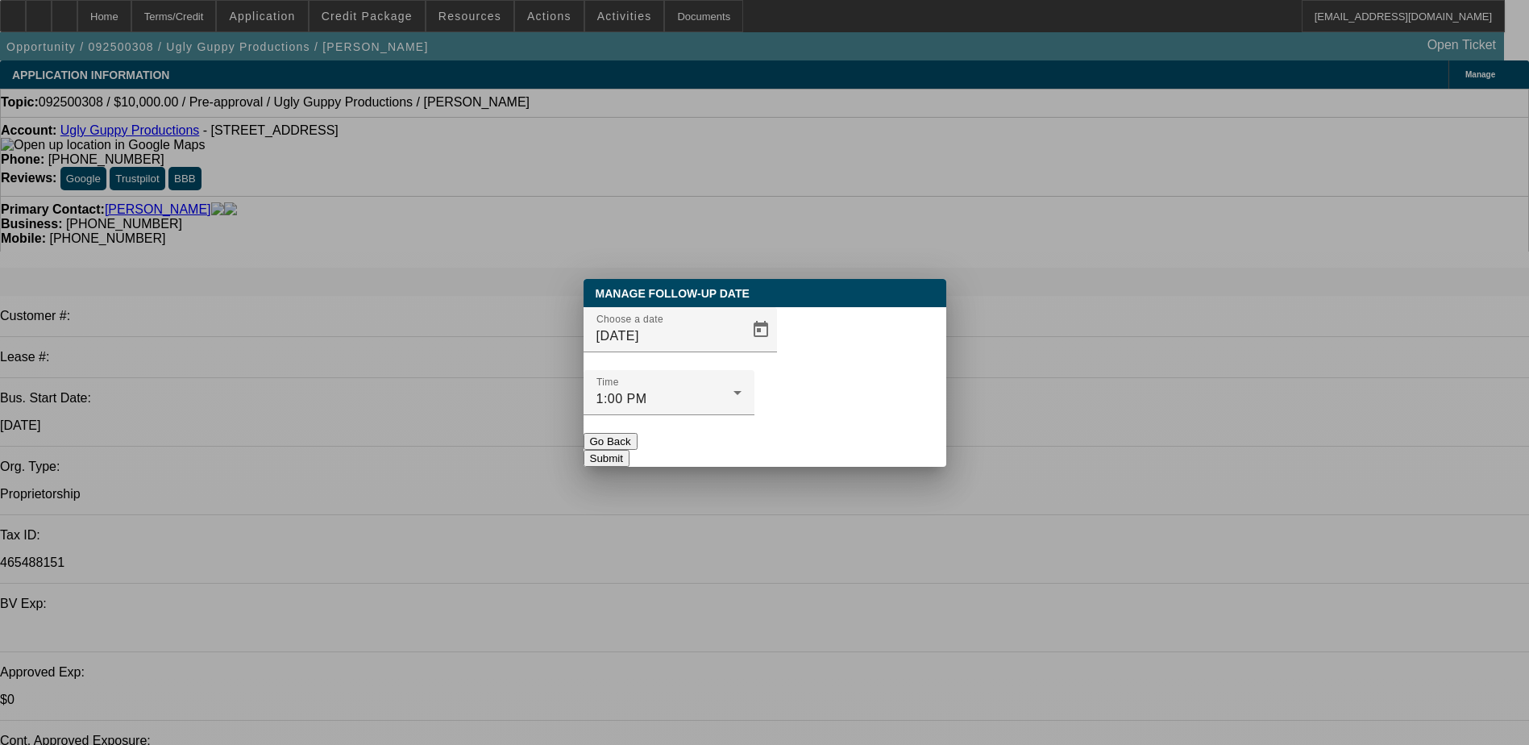
click at [630, 450] on button "Submit" at bounding box center [607, 458] width 46 height 17
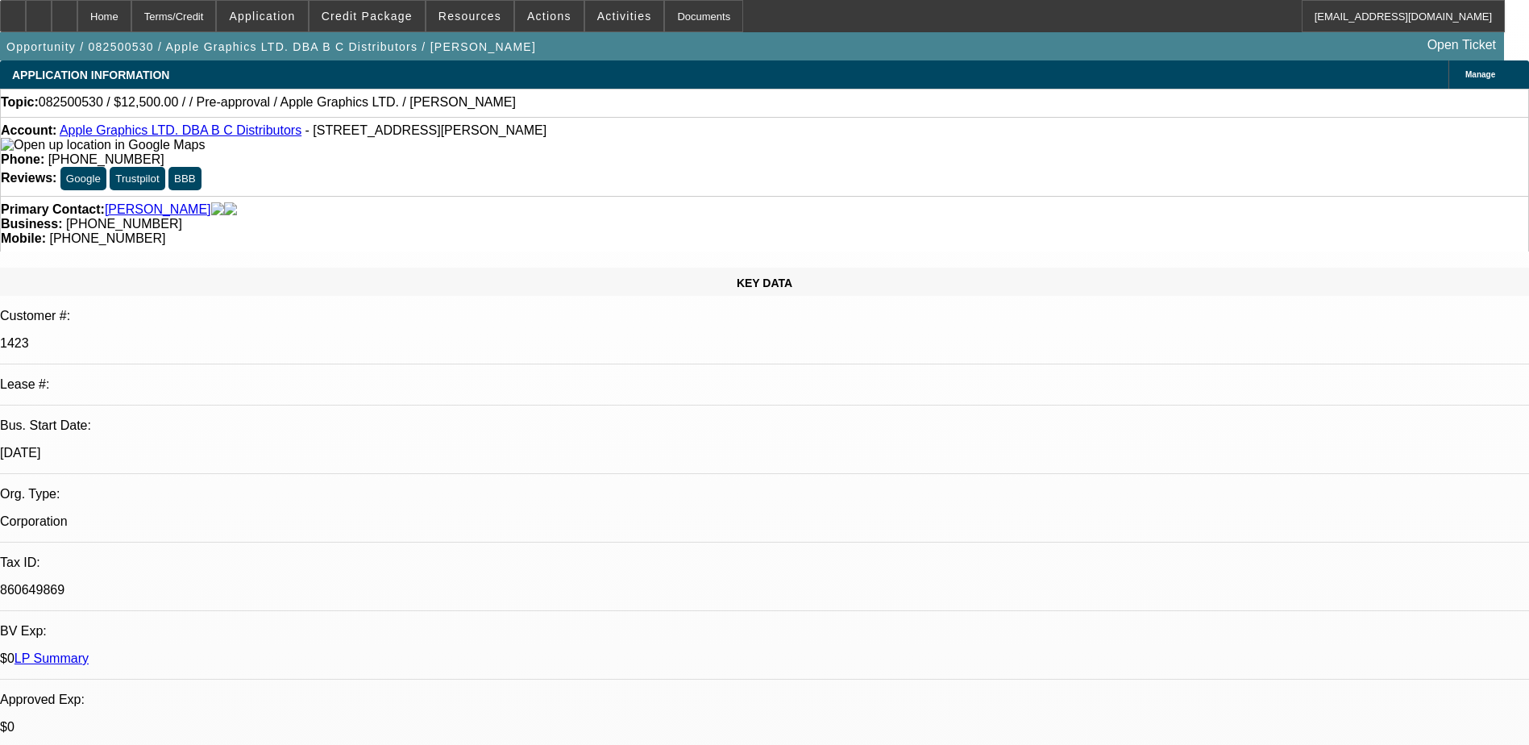
select select "0"
select select "2"
select select "0.1"
select select "4"
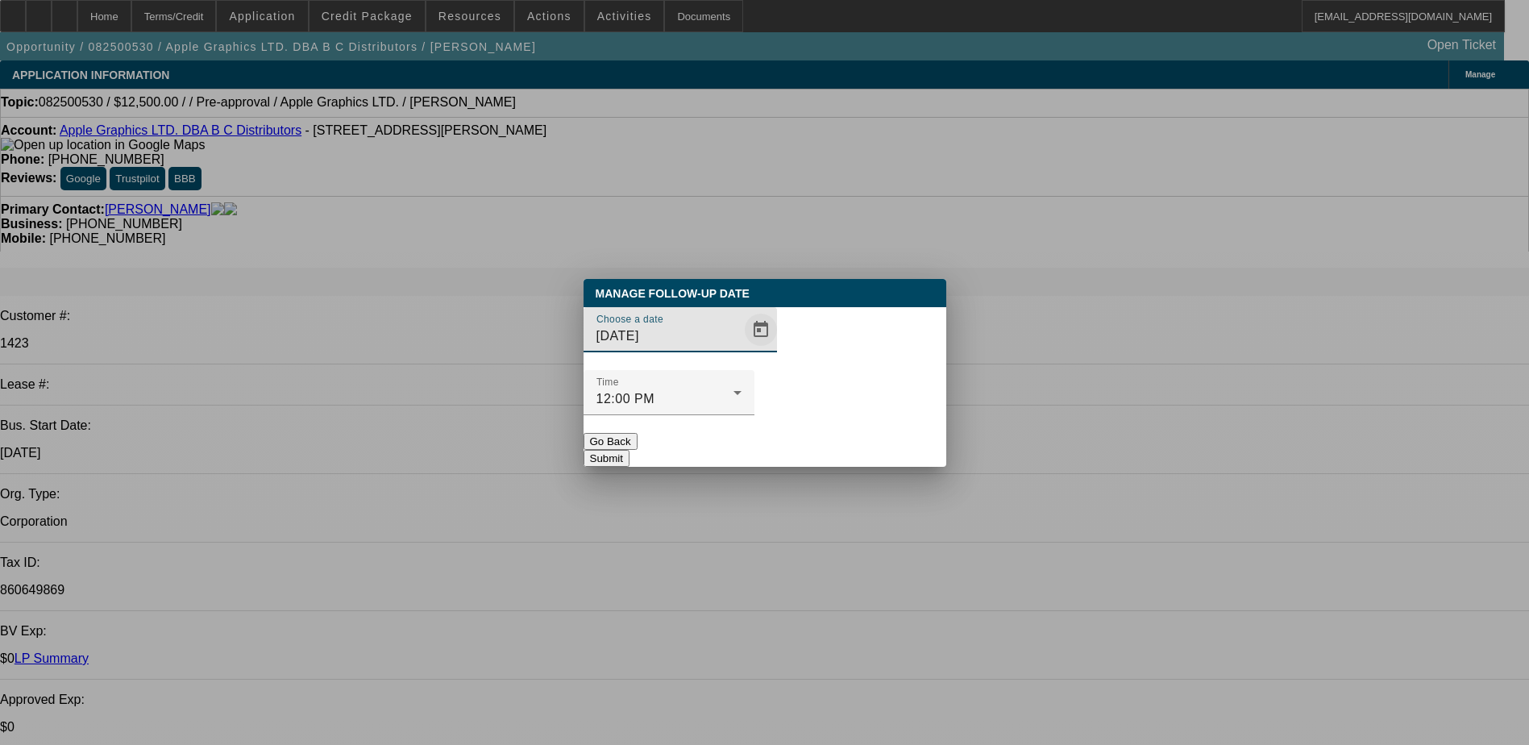
click at [742, 349] on span "Open calendar" at bounding box center [761, 329] width 39 height 39
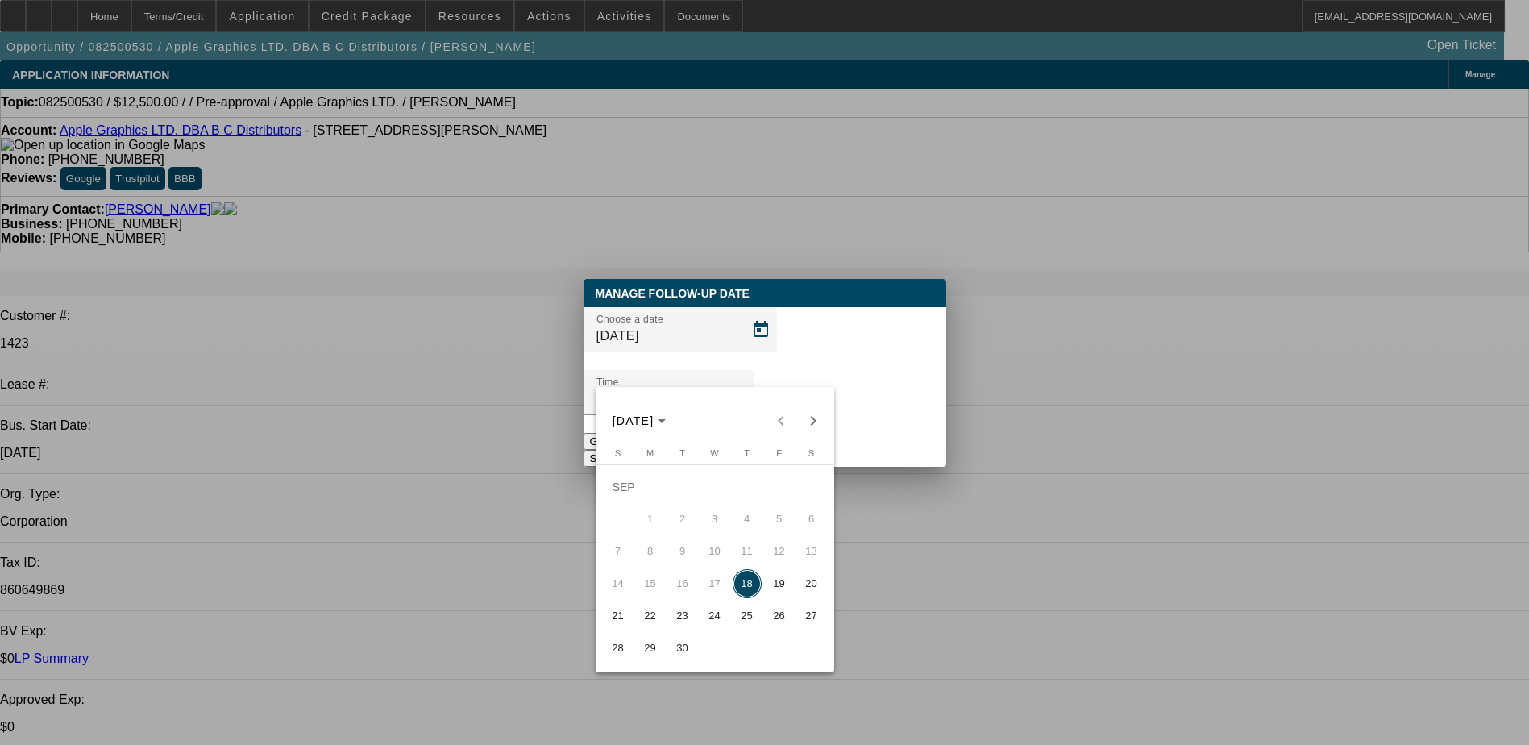
click at [779, 586] on span "19" at bounding box center [779, 583] width 29 height 29
type input "[DATE]"
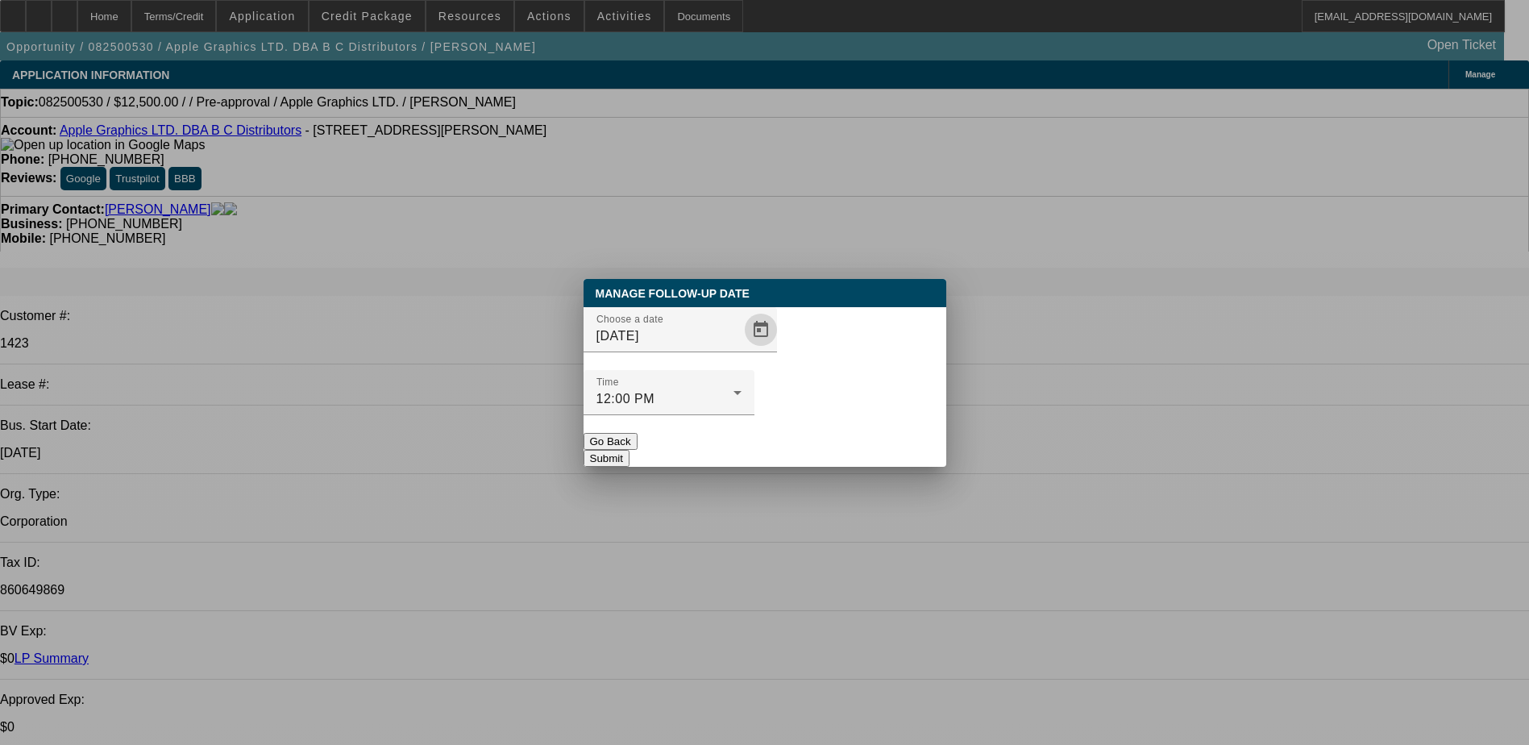
click at [630, 450] on button "Submit" at bounding box center [607, 458] width 46 height 17
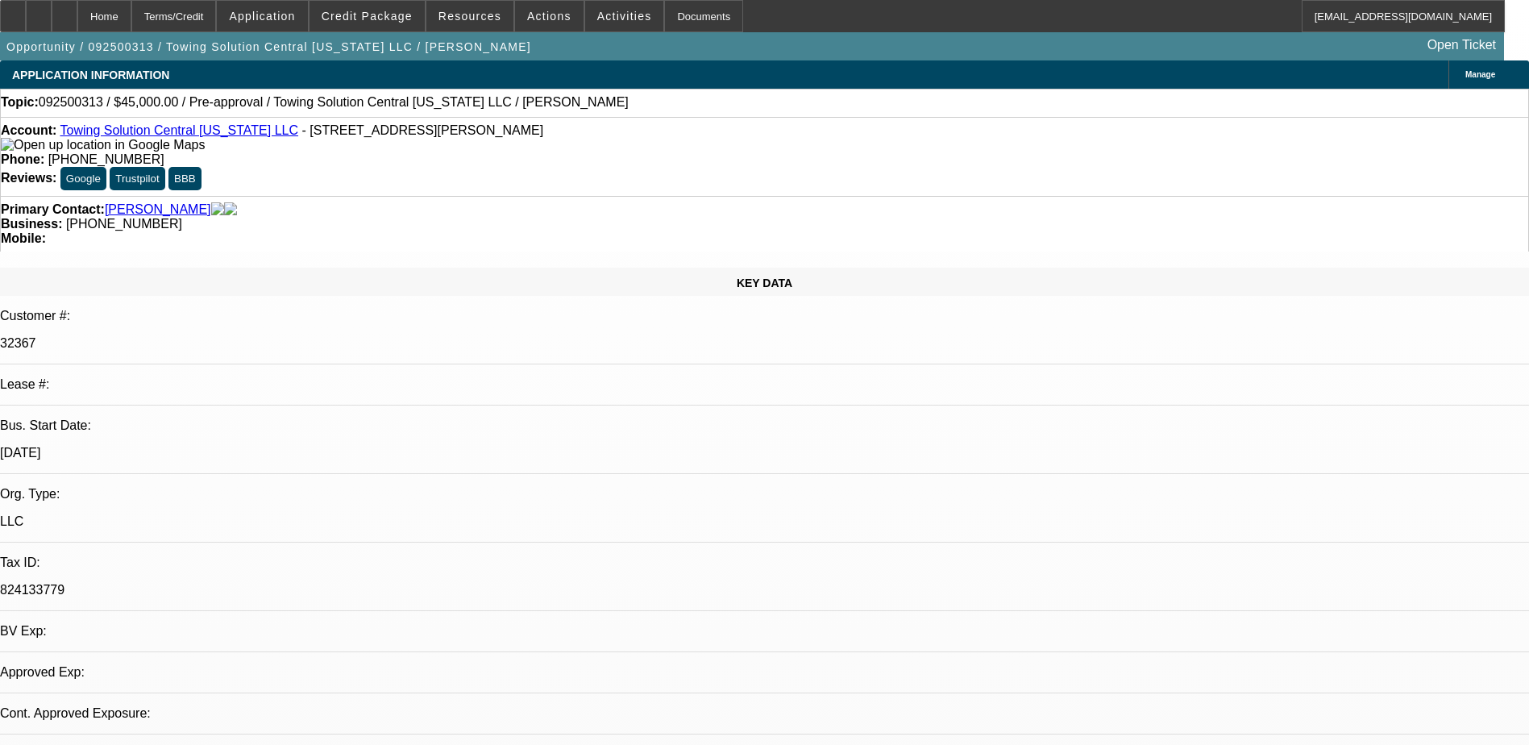
select select "0"
select select "2"
select select "0.1"
select select "1"
select select "2"
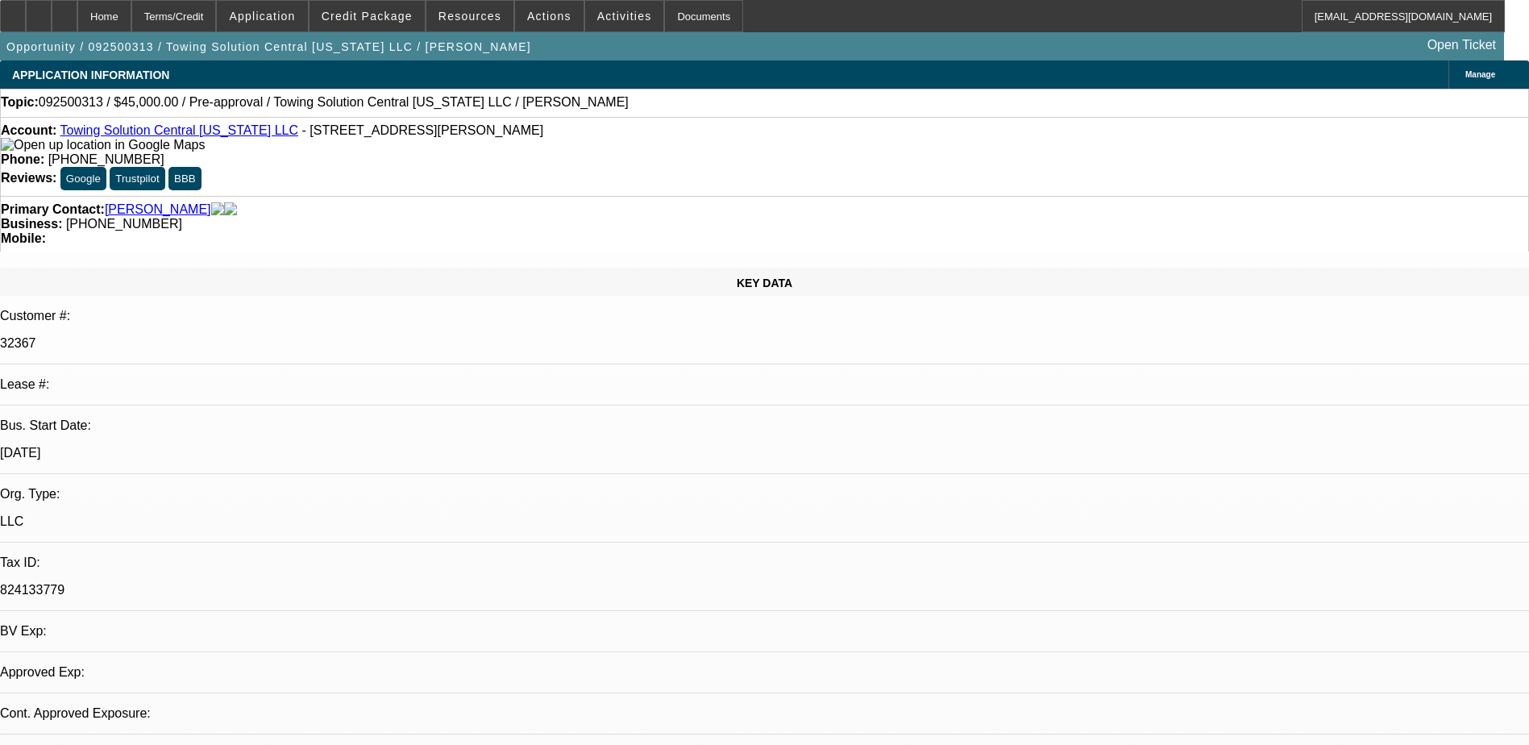
select select "4"
click at [385, 23] on span at bounding box center [367, 16] width 115 height 39
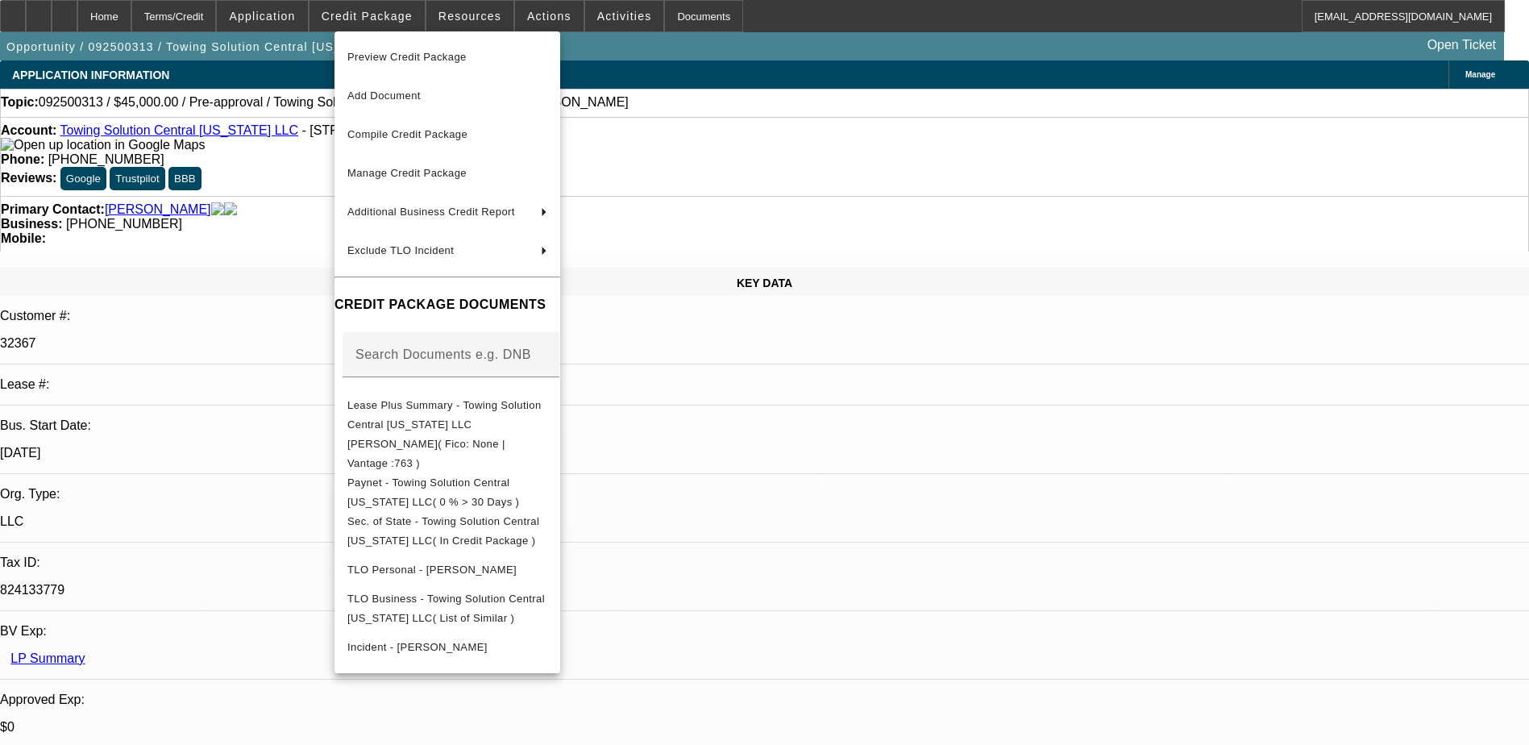
click at [841, 497] on div at bounding box center [764, 372] width 1529 height 745
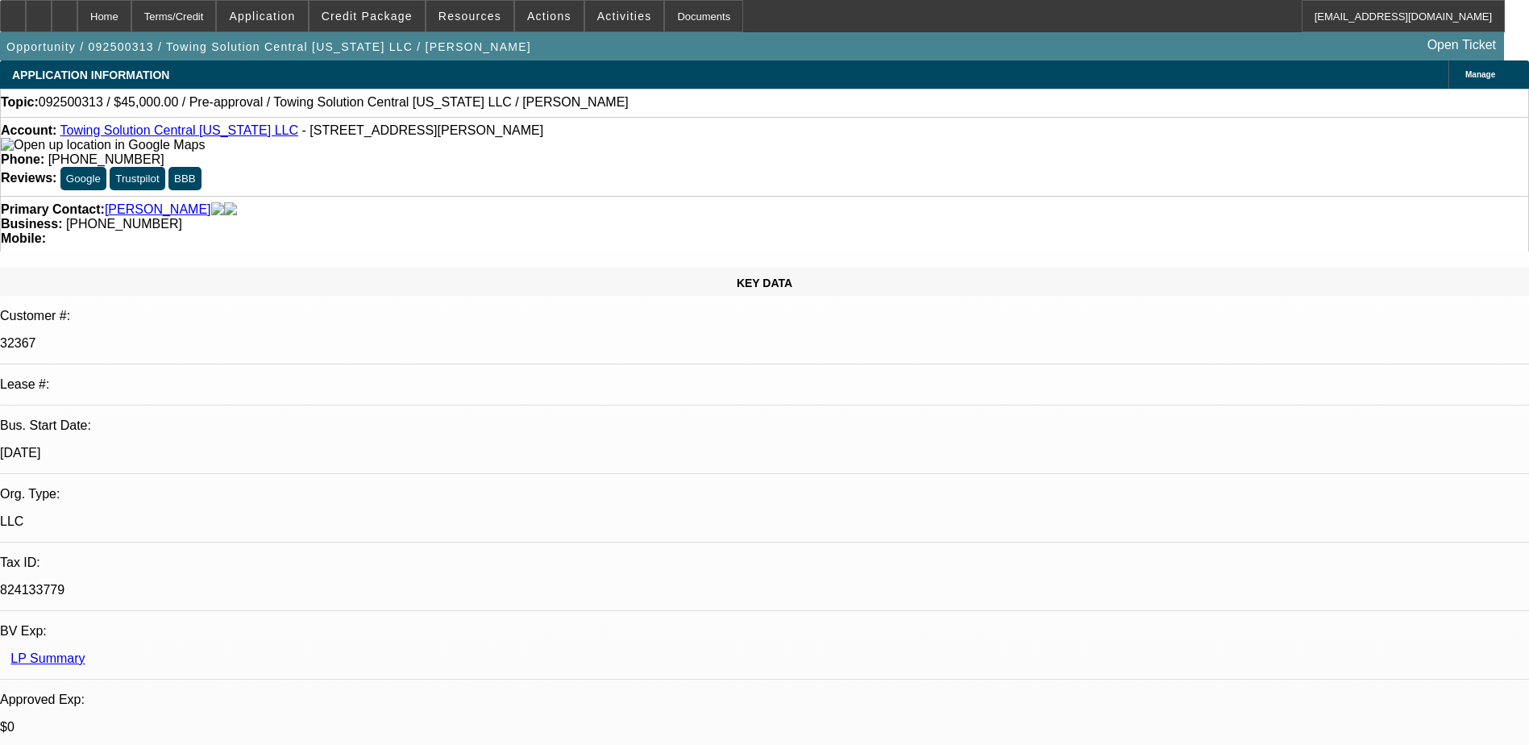
scroll to position [150, 0]
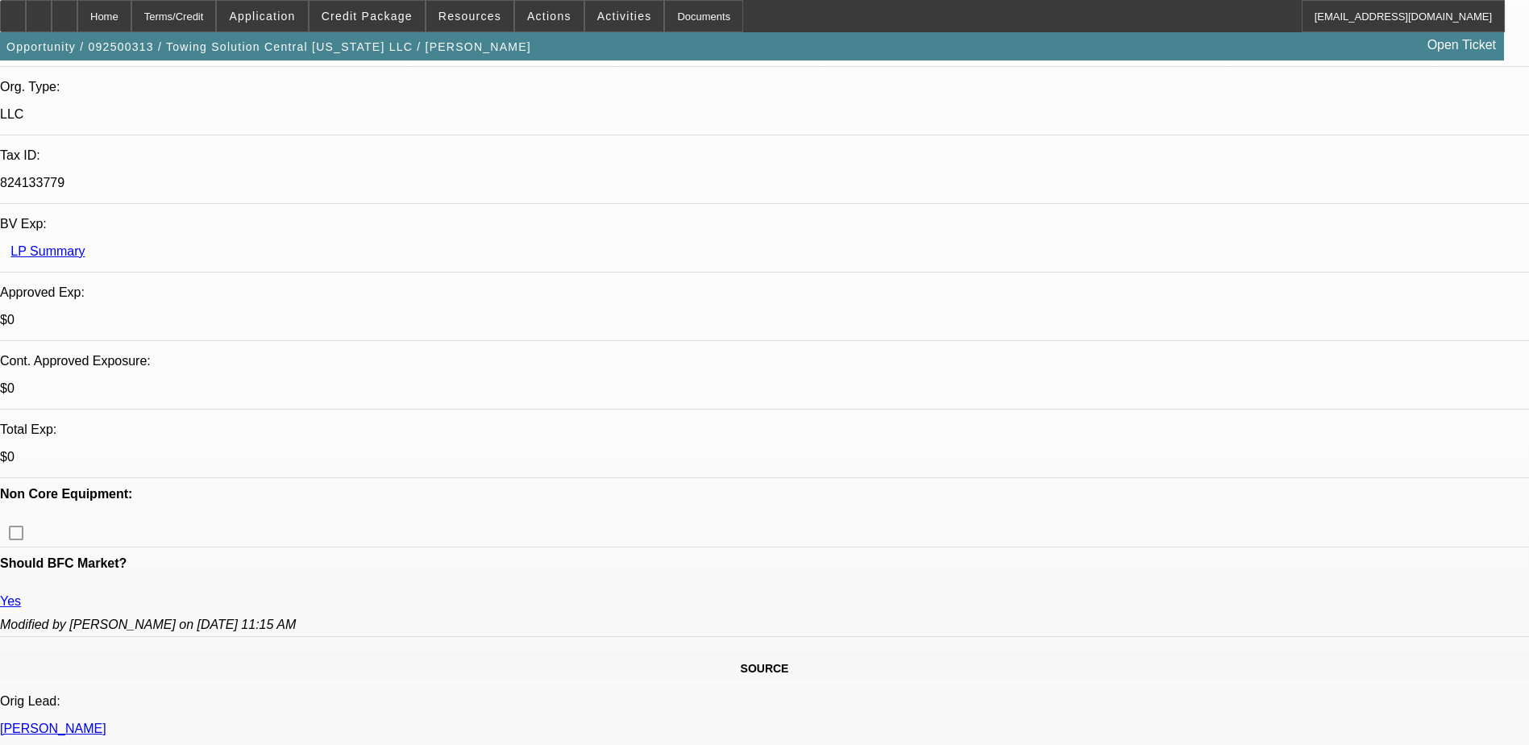
scroll to position [403, 0]
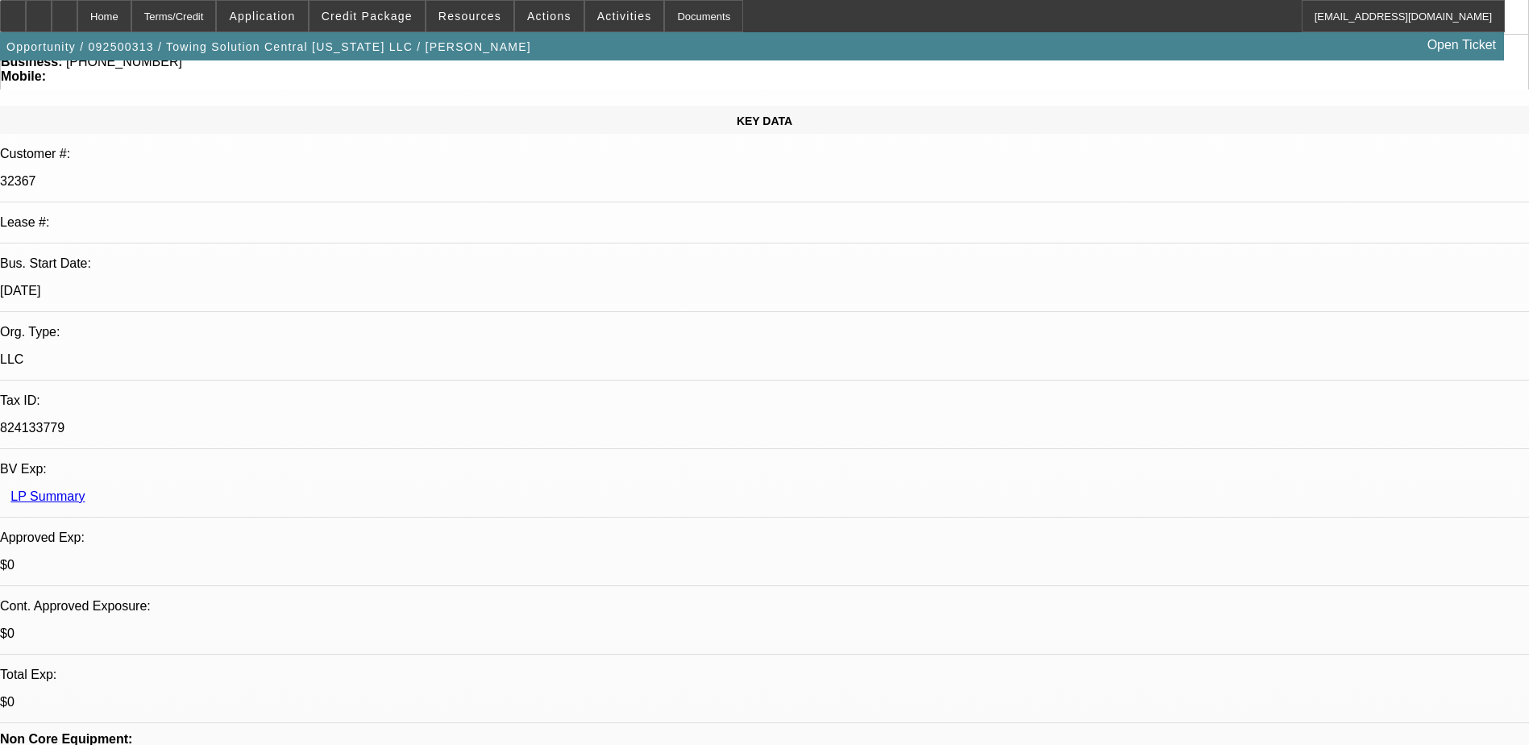
scroll to position [0, 0]
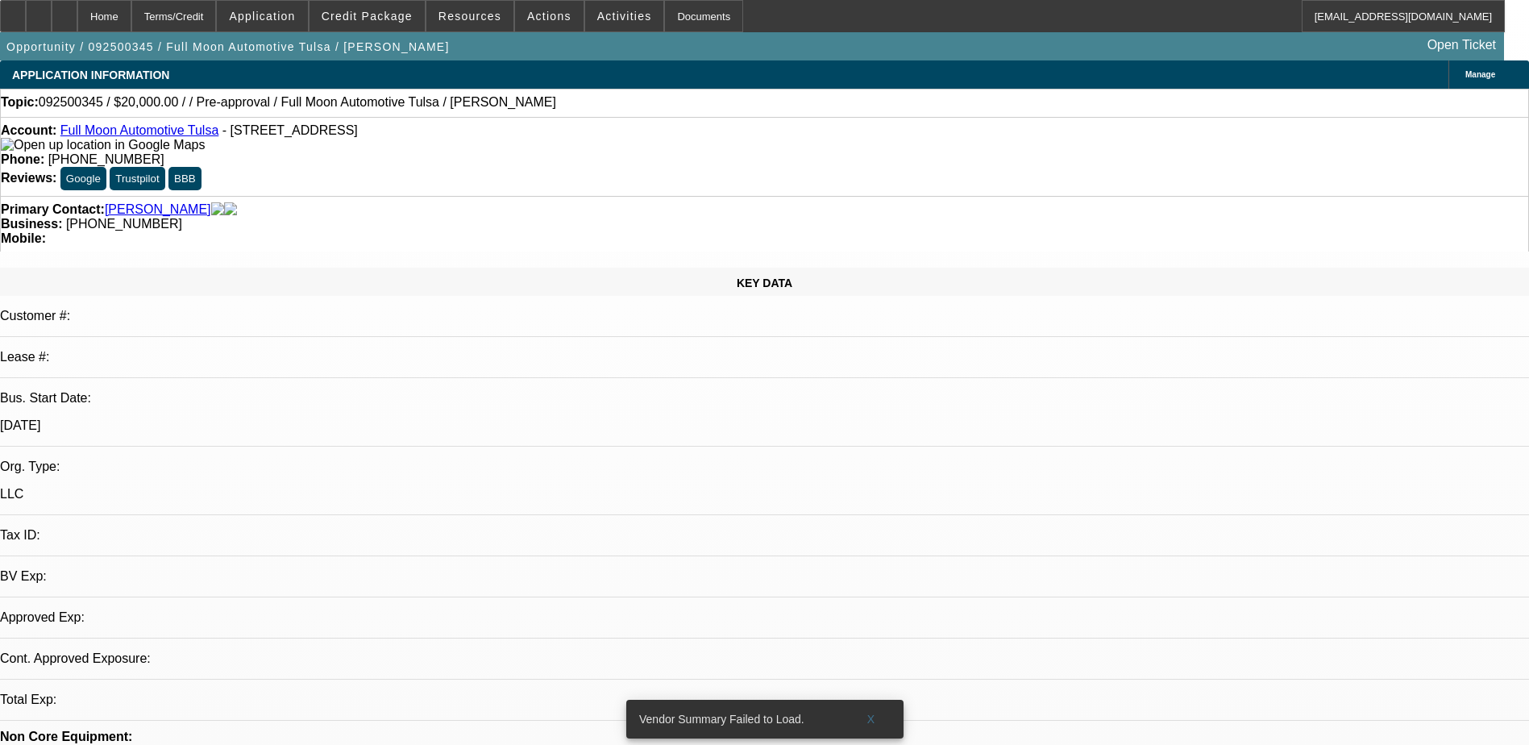
select select "0"
select select "2"
select select "0.1"
select select "1"
select select "2"
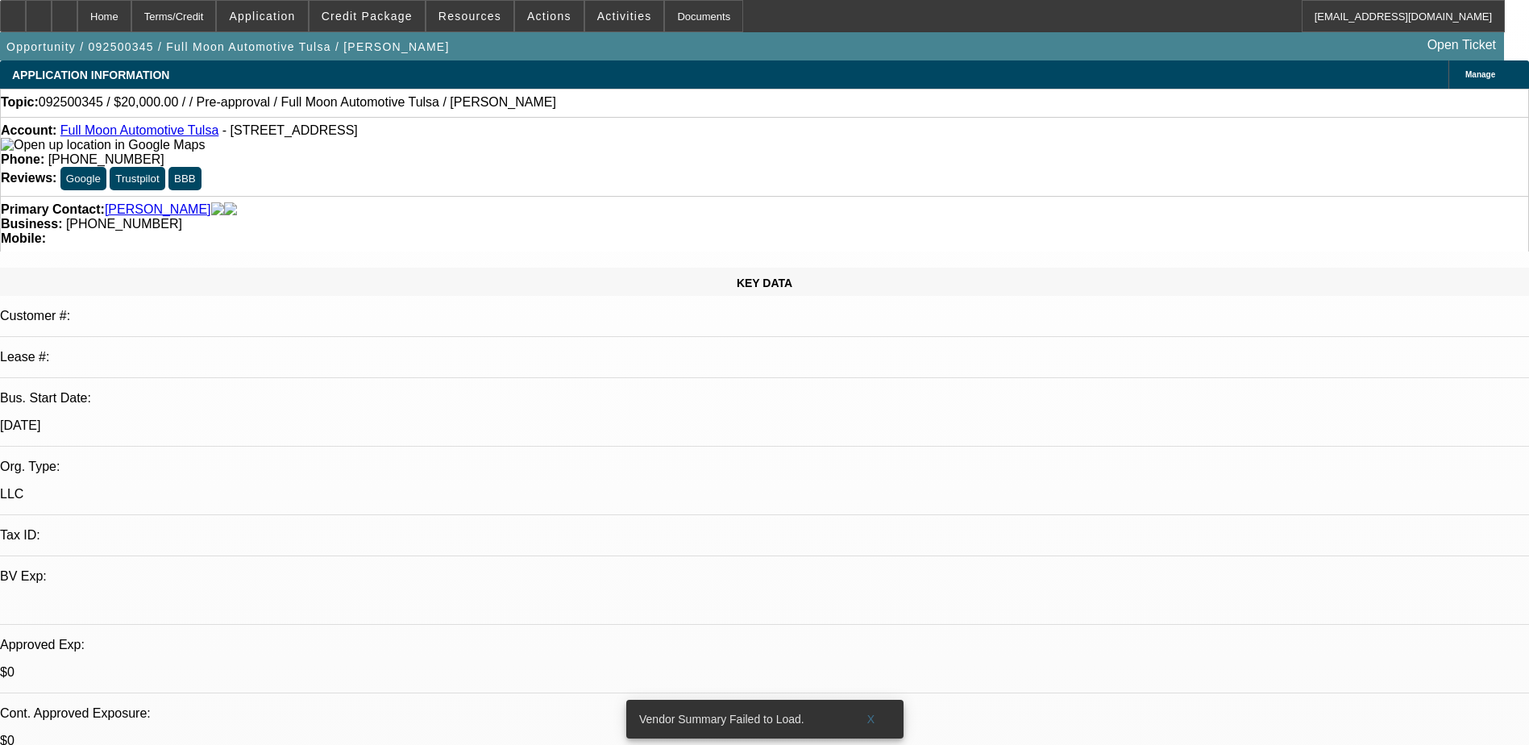
select select "4"
click at [364, 15] on span "Credit Package" at bounding box center [367, 16] width 91 height 13
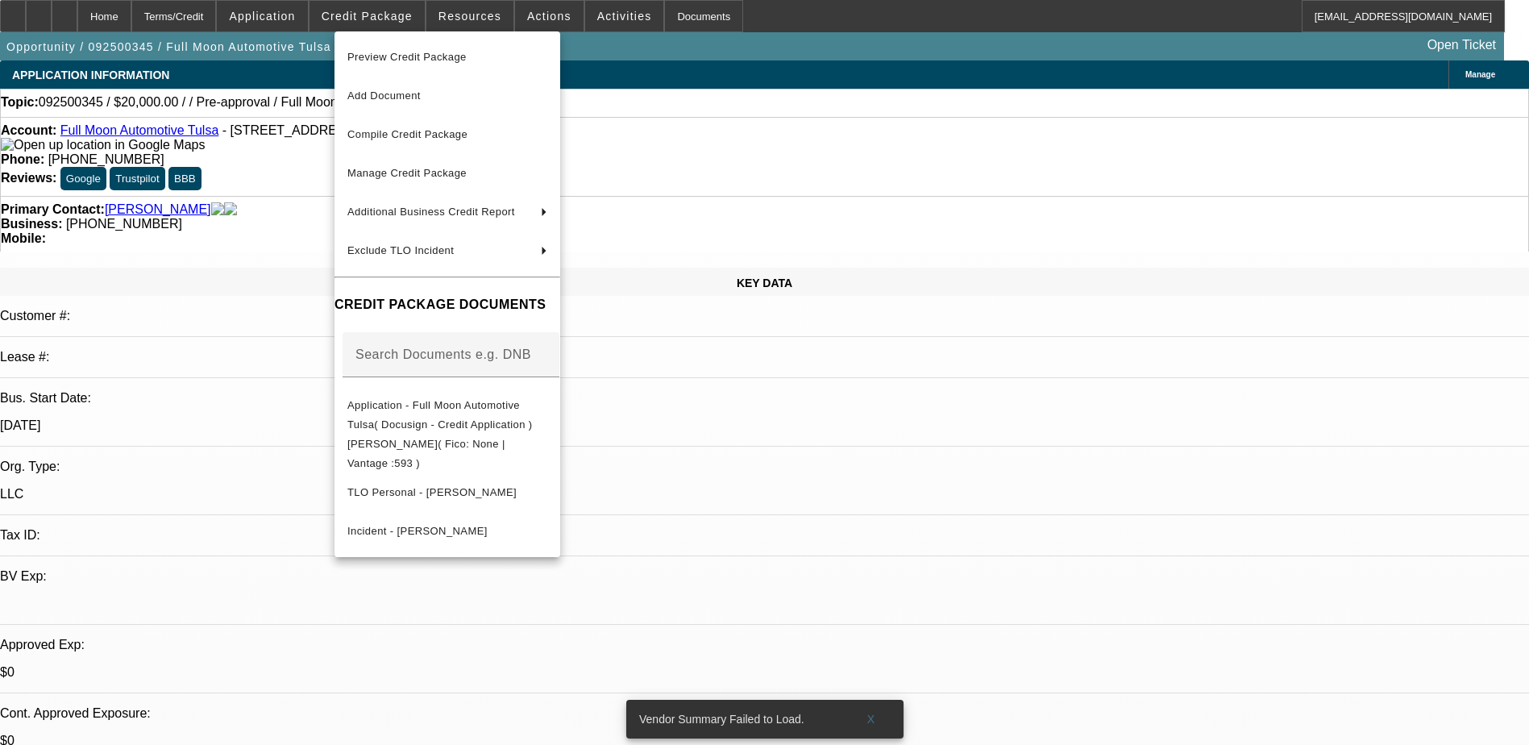
click at [855, 497] on div at bounding box center [764, 372] width 1529 height 745
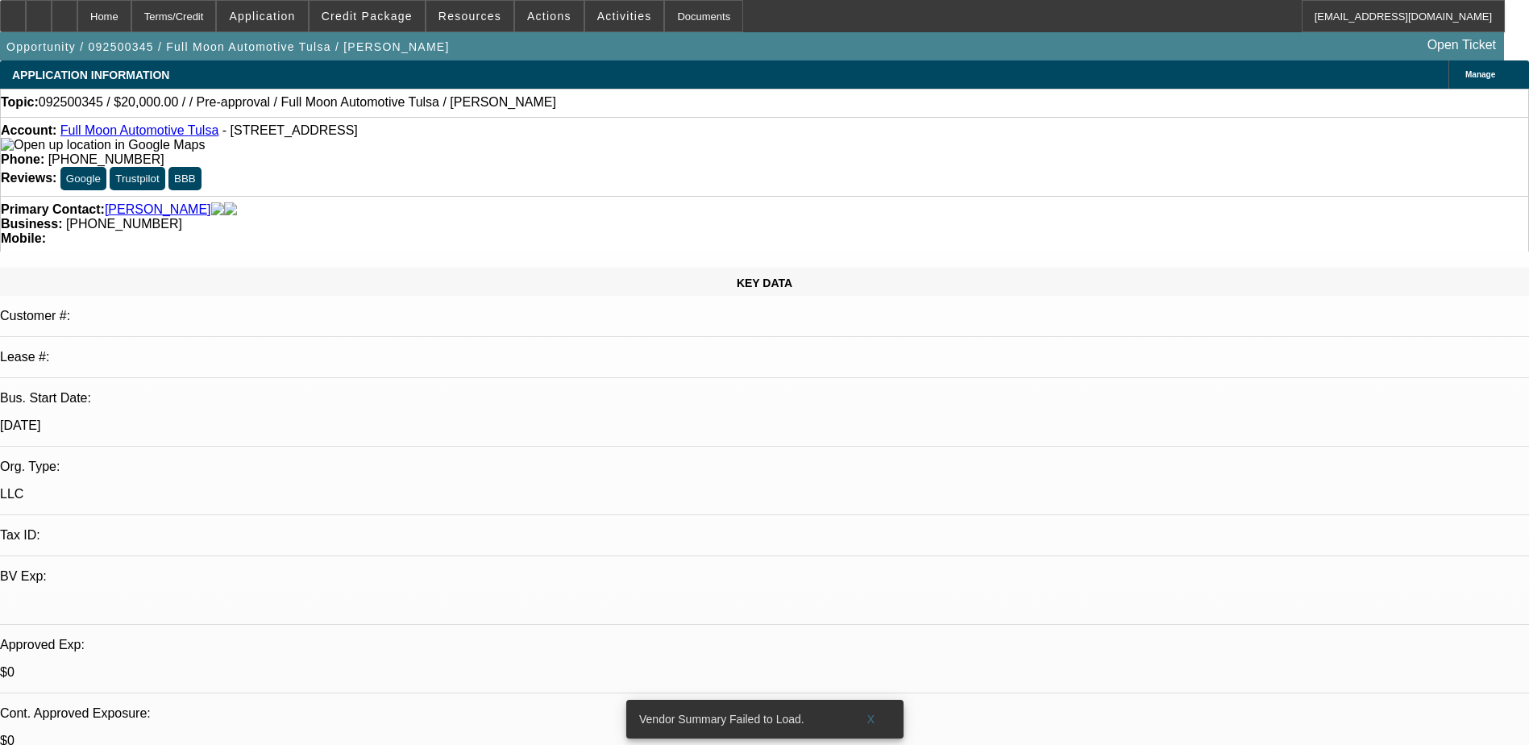
click at [131, 202] on link "[PERSON_NAME]" at bounding box center [158, 209] width 106 height 15
click at [366, 15] on span "Credit Package" at bounding box center [367, 16] width 91 height 13
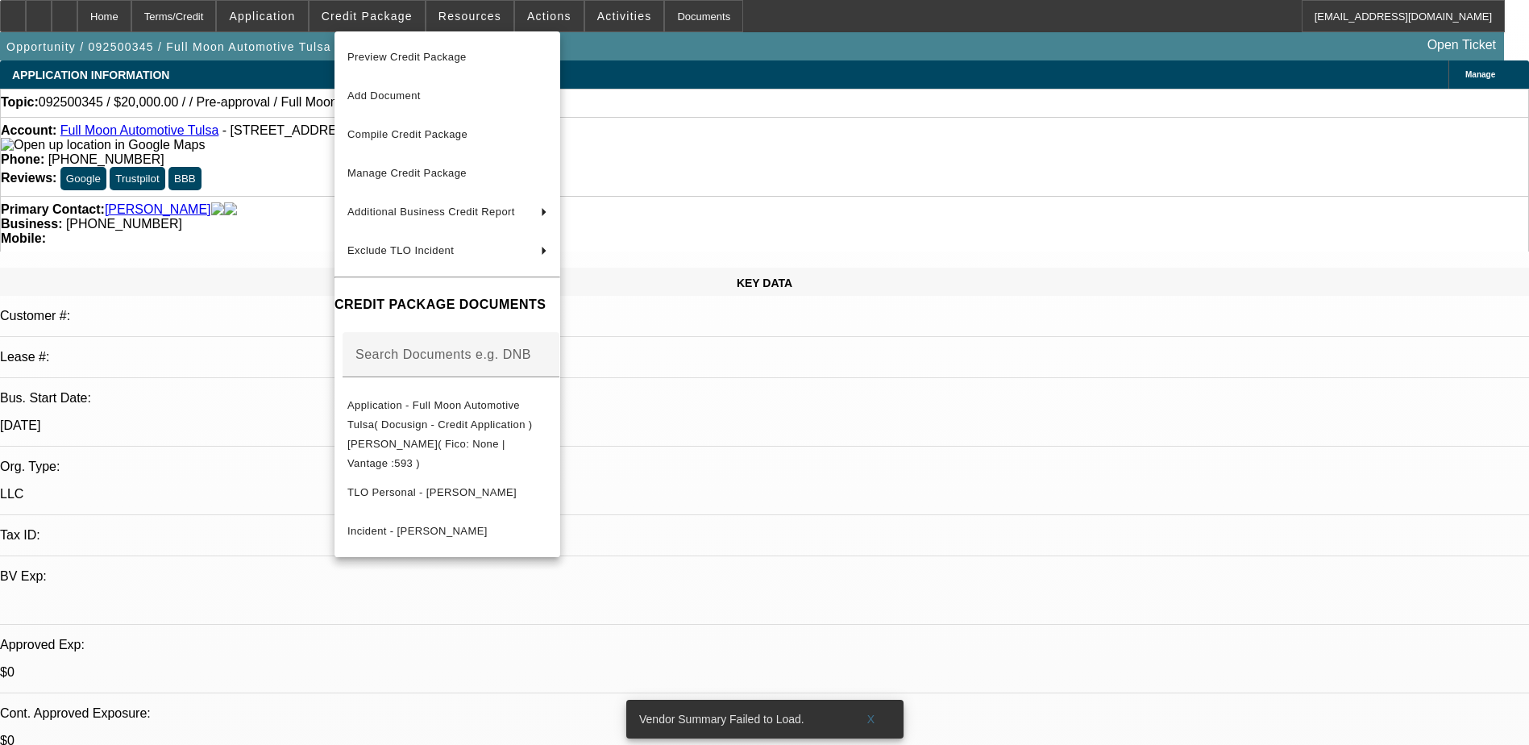
click at [1194, 121] on div at bounding box center [764, 372] width 1529 height 745
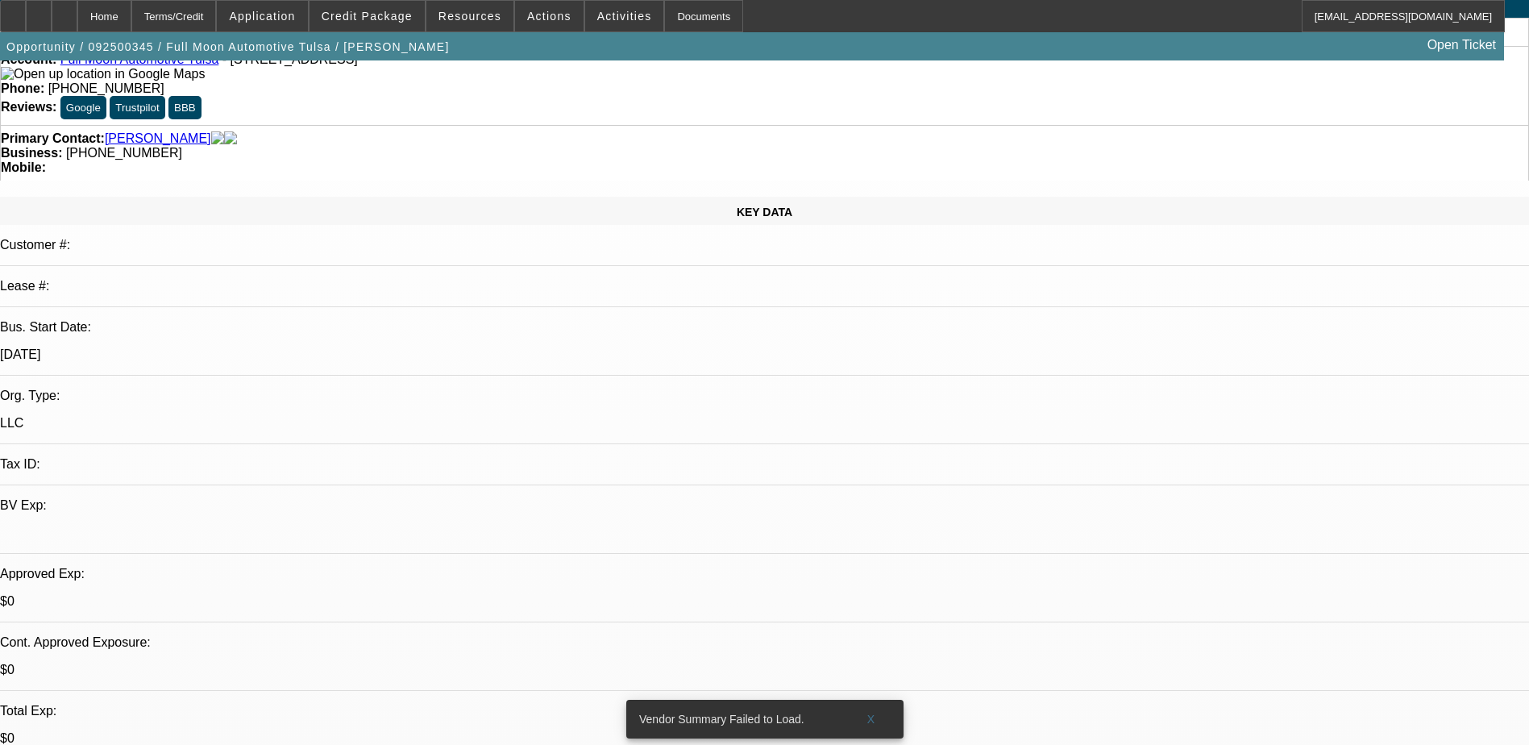
scroll to position [81, 0]
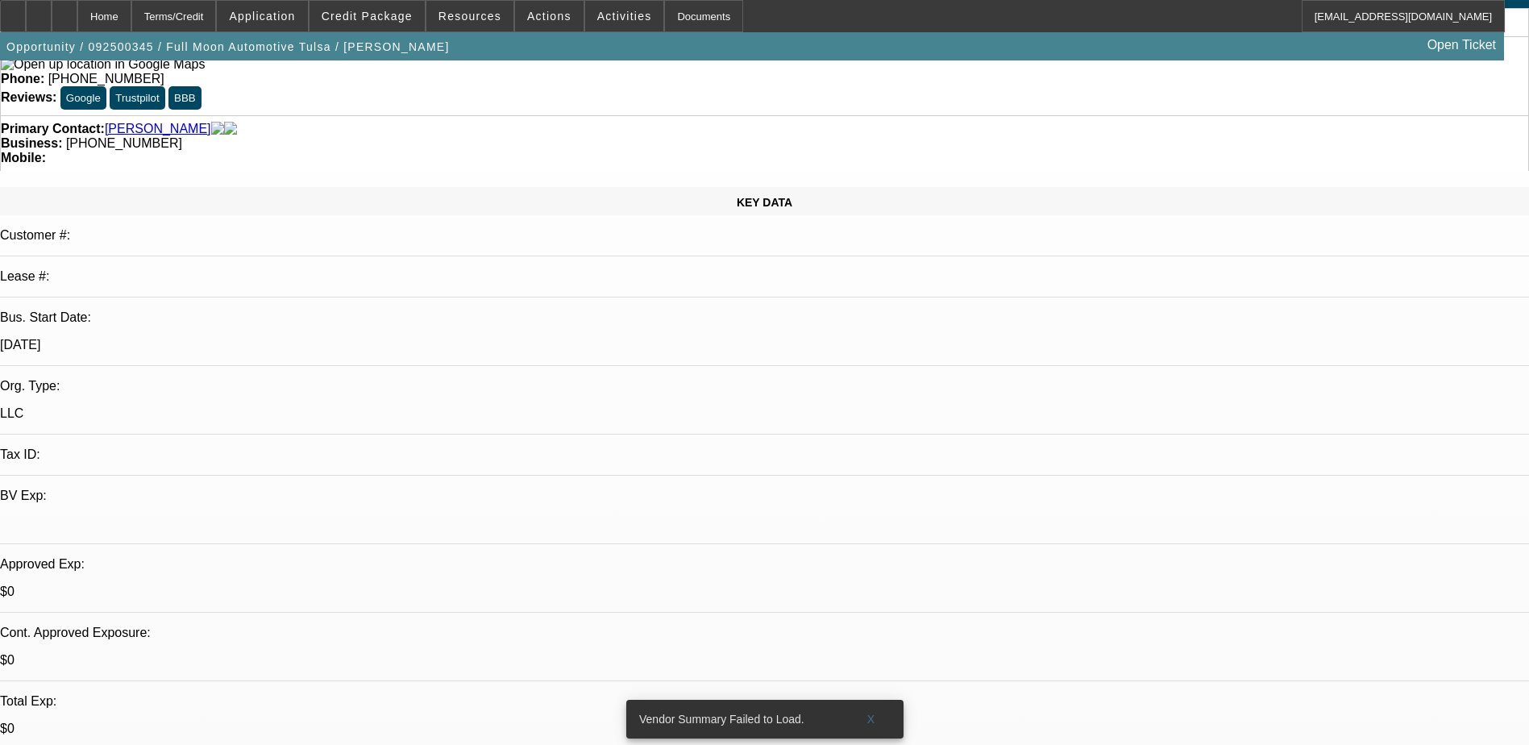
drag, startPoint x: 1184, startPoint y: 133, endPoint x: 1164, endPoint y: 146, distance: 23.3
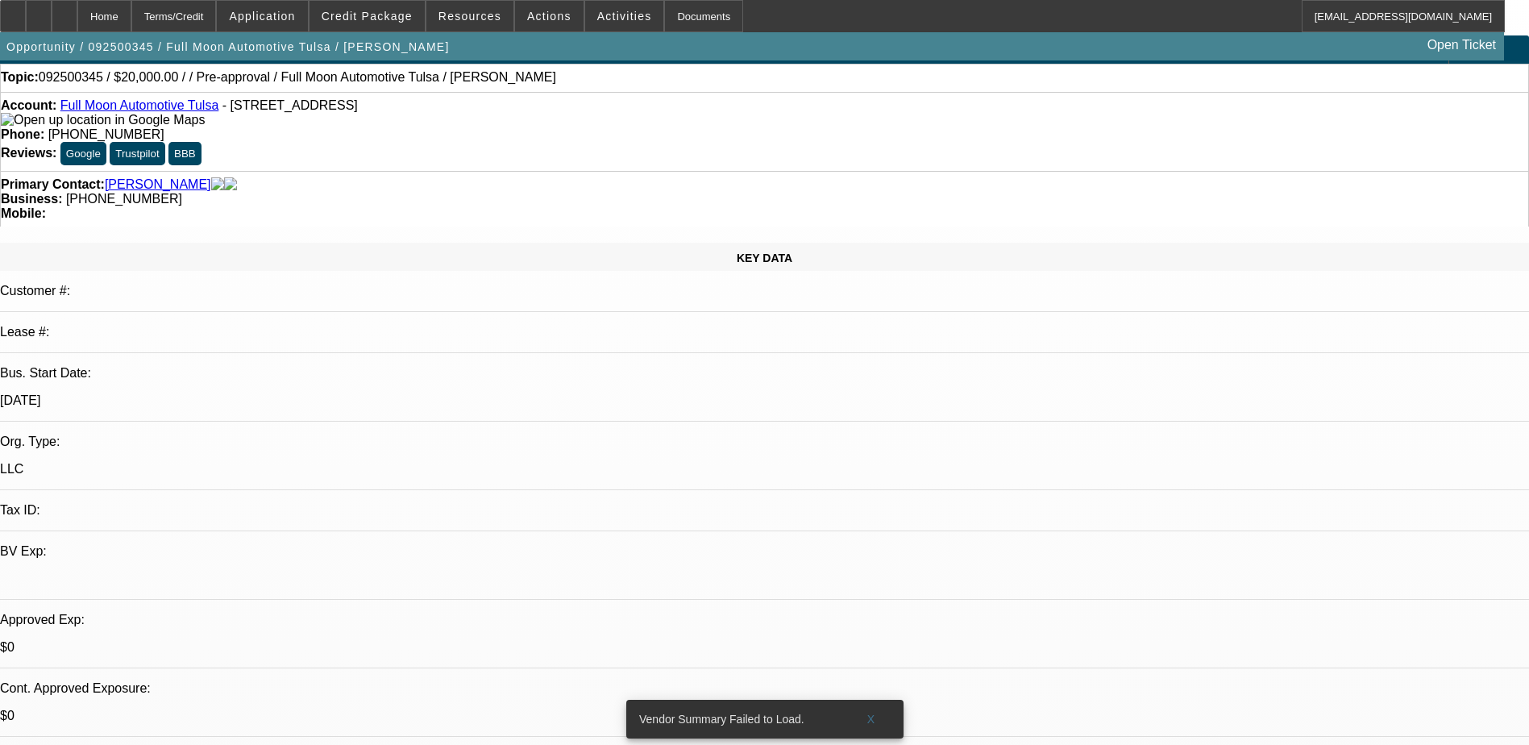
scroll to position [0, 0]
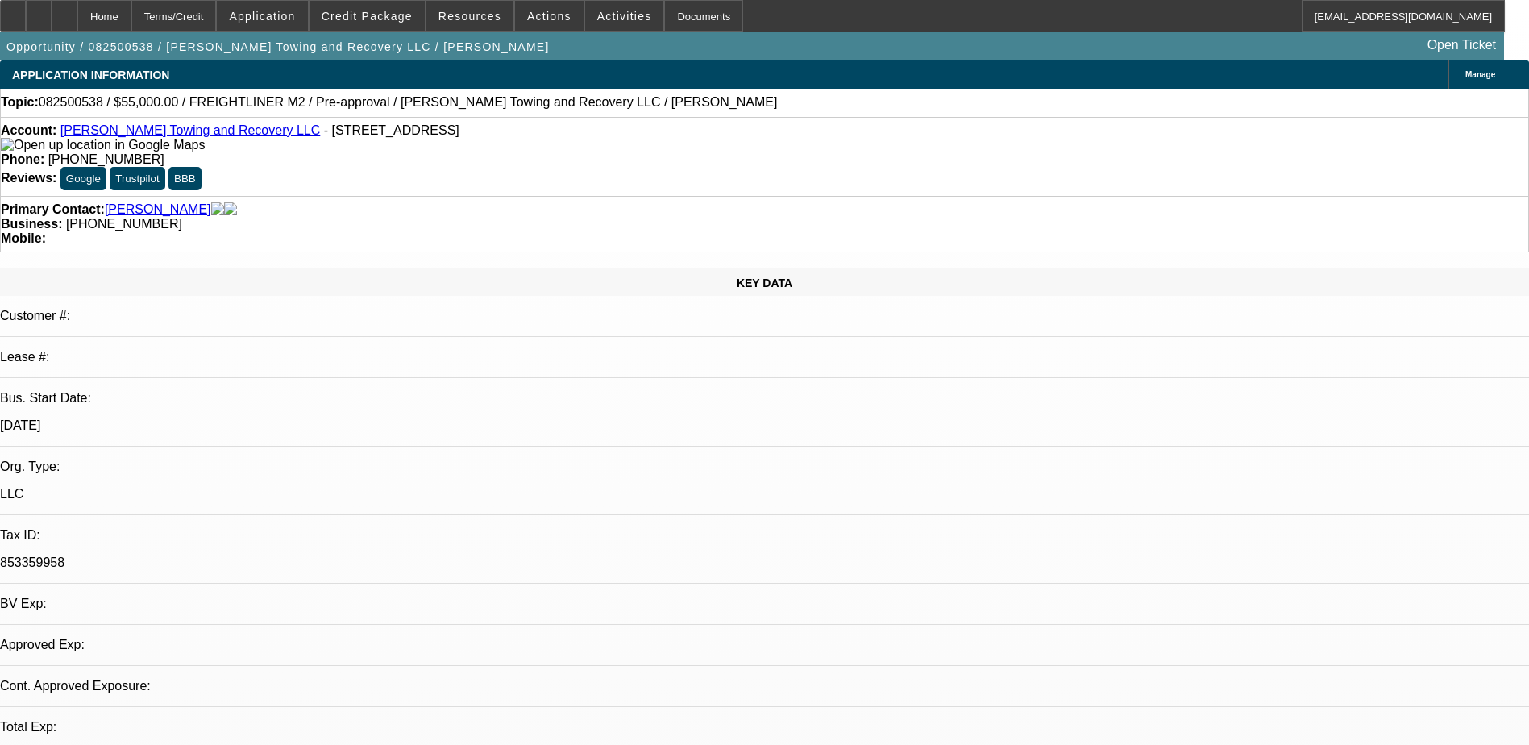
select select "0"
select select "2"
select select "0.1"
select select "0"
select select "2"
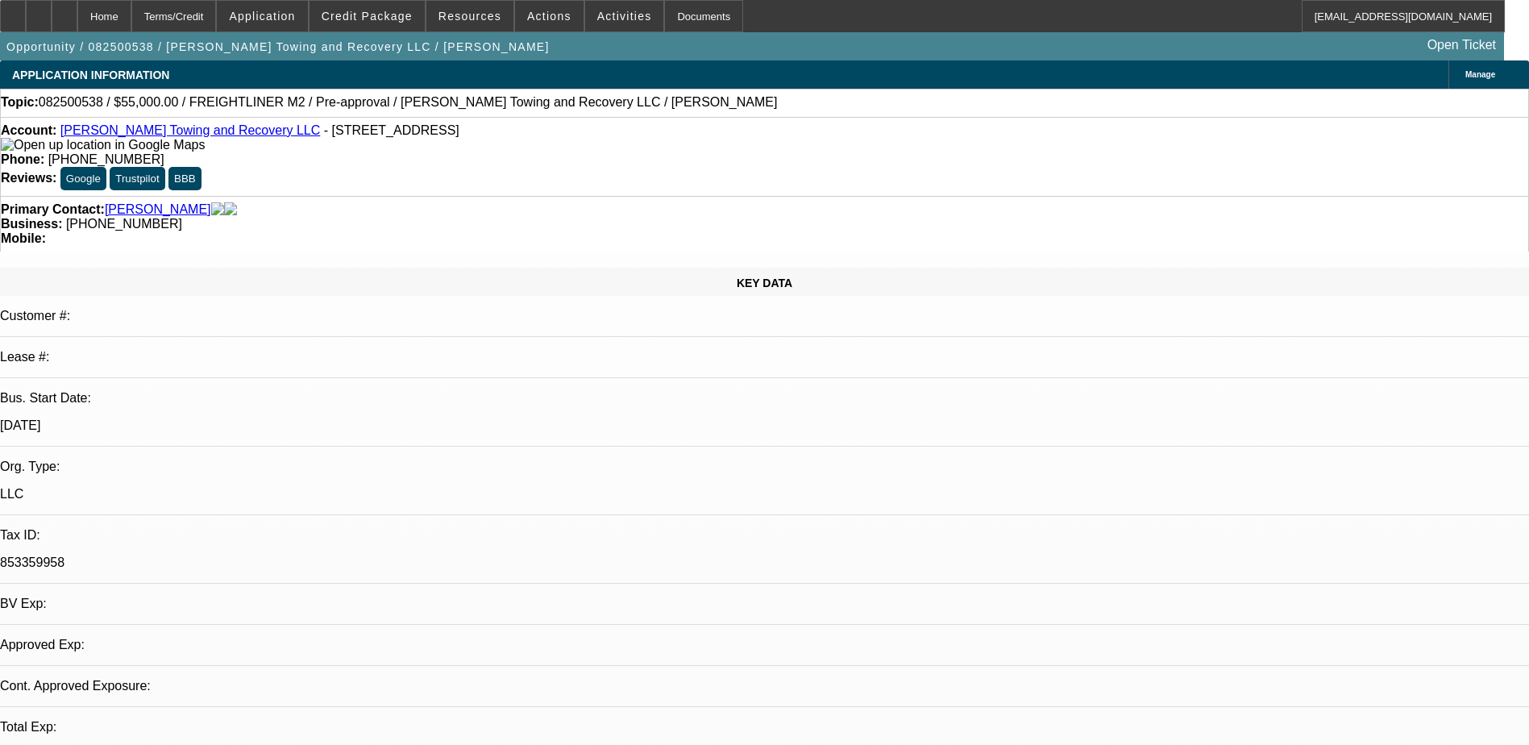
select select "0.1"
select select "0"
select select "2"
select select "0.1"
select select "1"
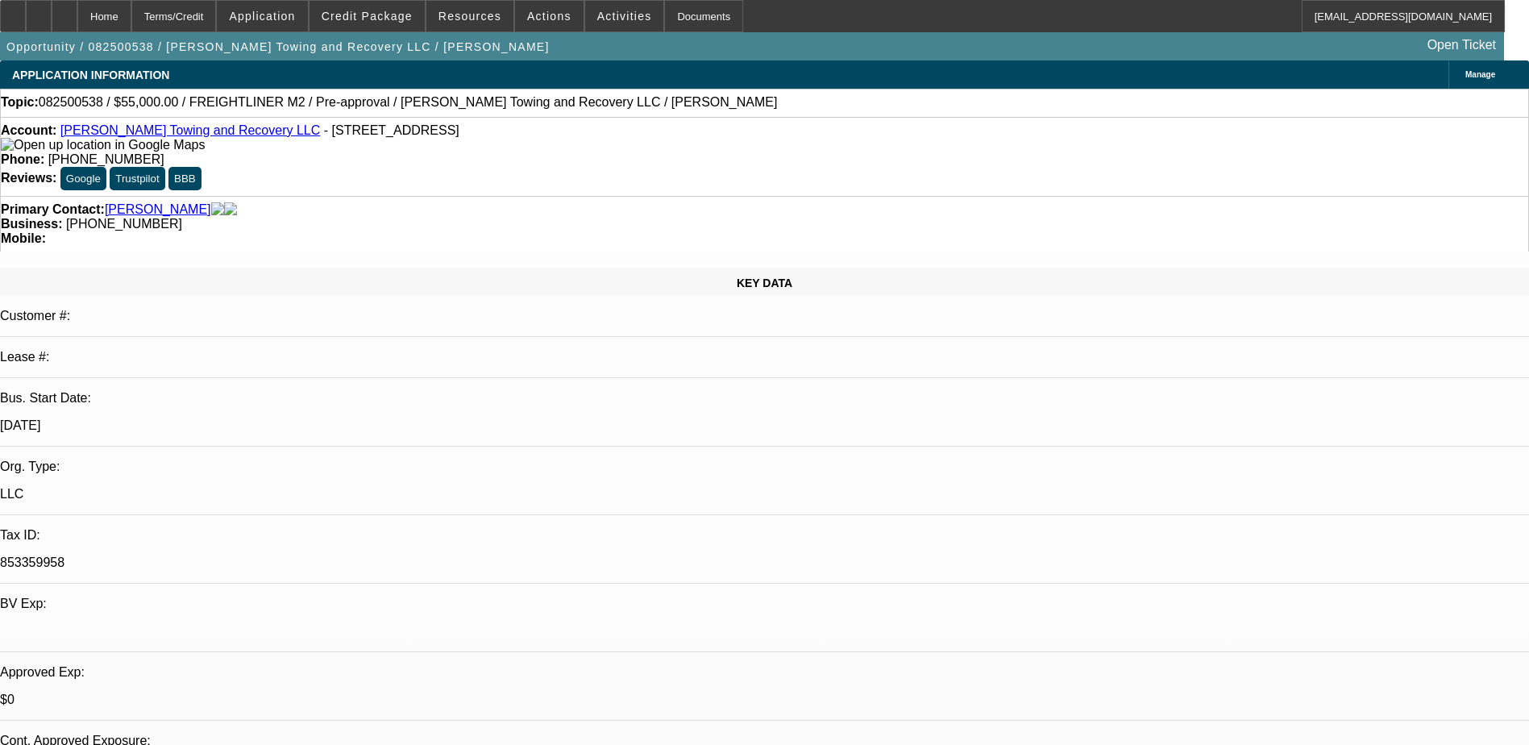
select select "2"
select select "4"
select select "1"
select select "2"
select select "4"
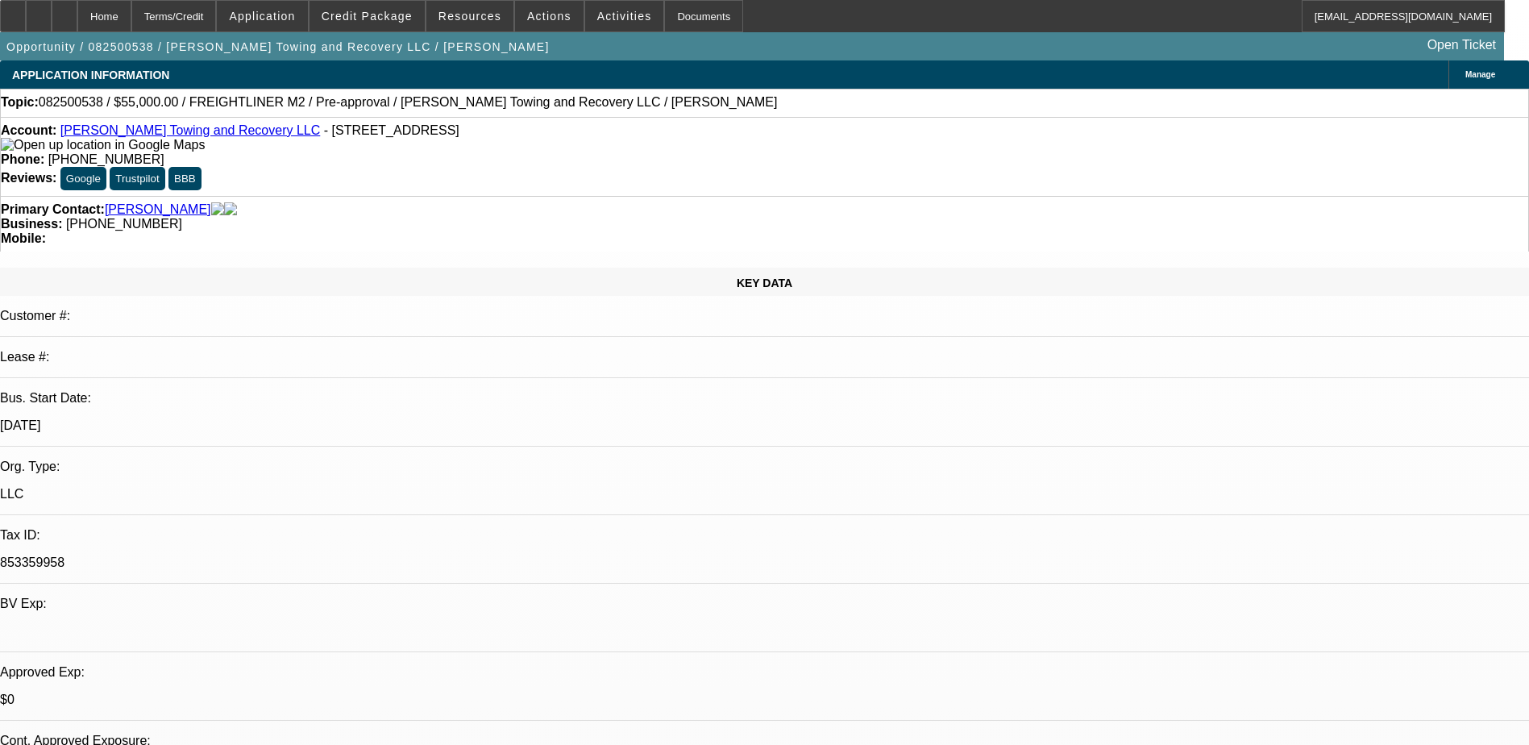
select select "1"
select select "2"
select select "4"
drag, startPoint x: 1178, startPoint y: 135, endPoint x: 1176, endPoint y: 143, distance: 8.4
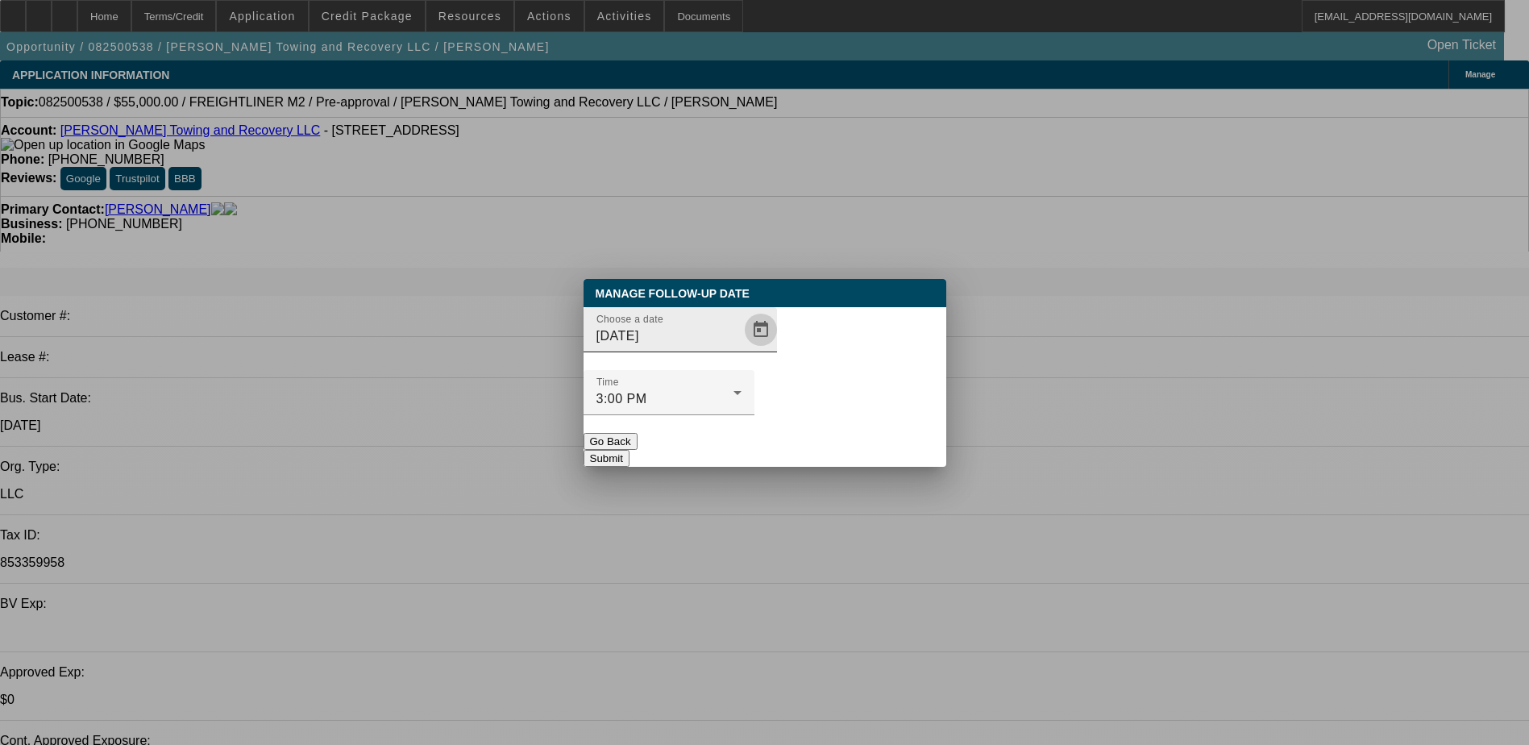
click at [747, 349] on span "Open calendar" at bounding box center [761, 329] width 39 height 39
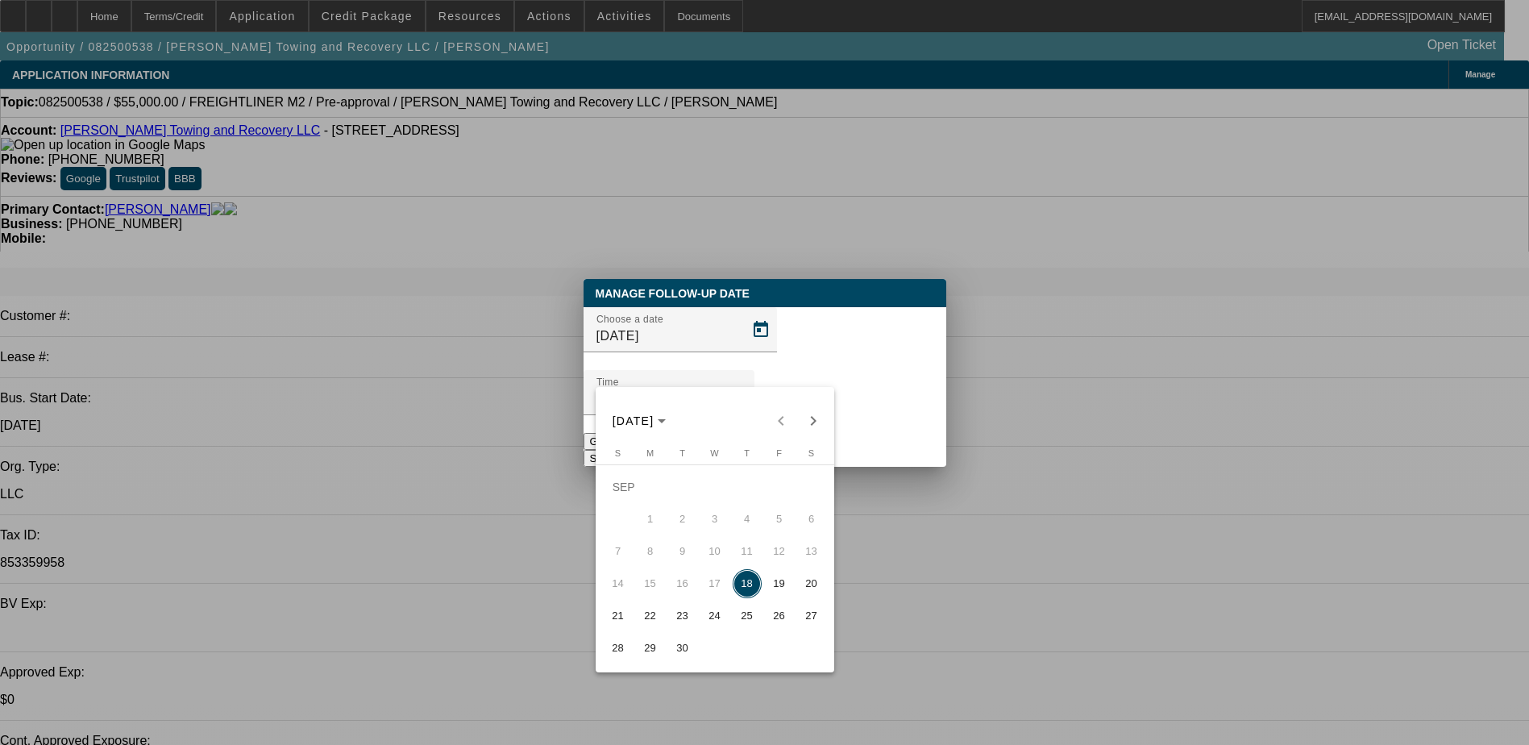
click at [779, 589] on span "19" at bounding box center [779, 583] width 29 height 29
type input "[DATE]"
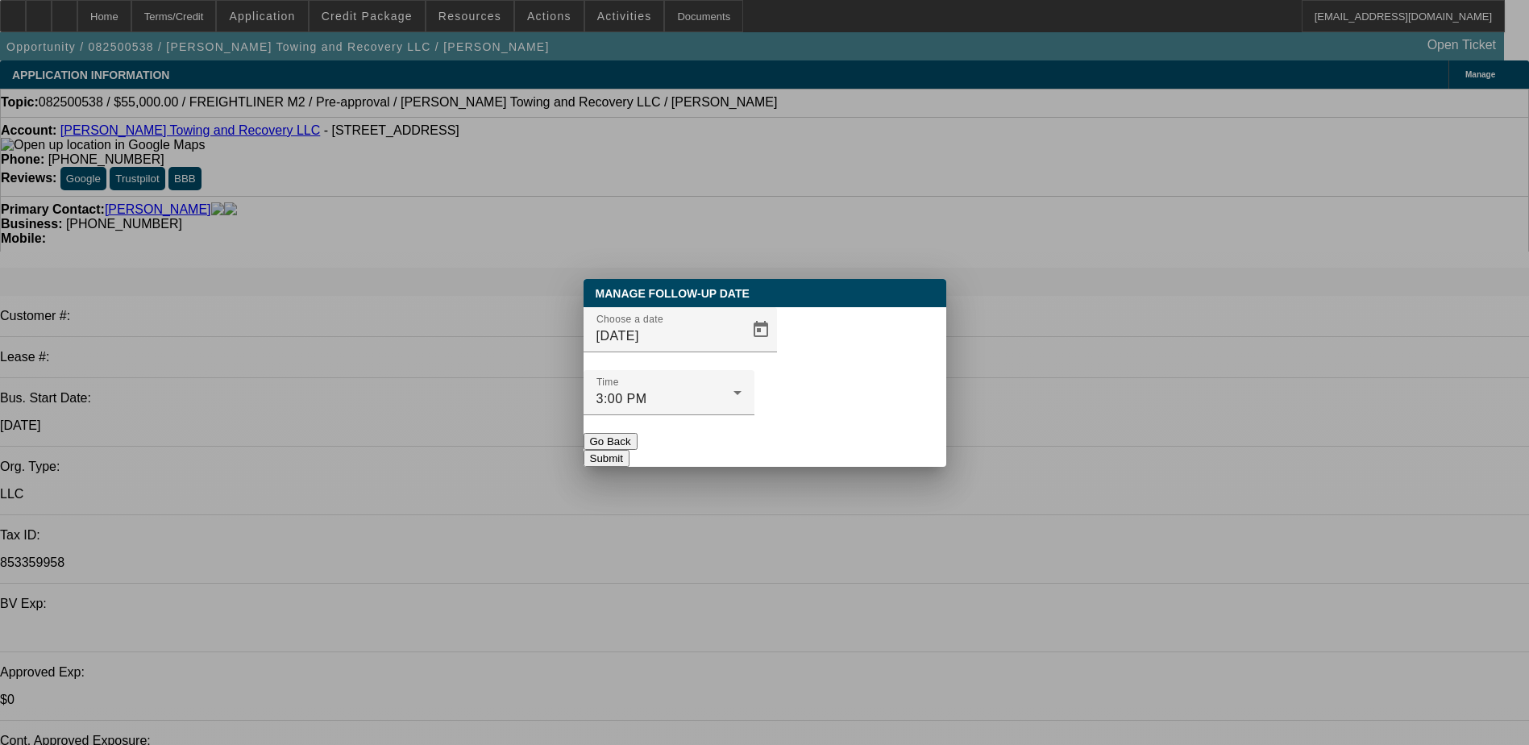
click at [630, 450] on button "Submit" at bounding box center [607, 458] width 46 height 17
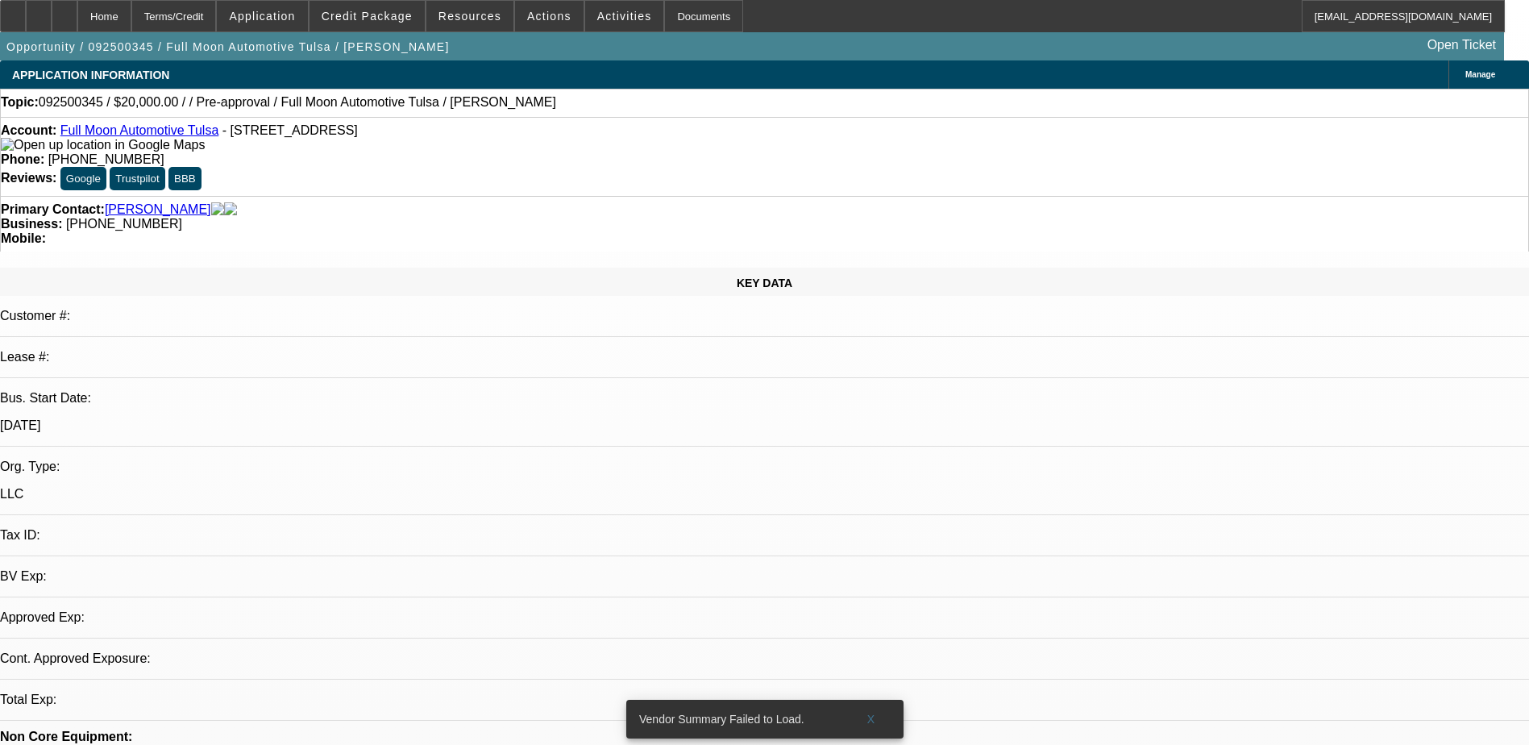
select select "0"
select select "2"
select select "0.1"
select select "4"
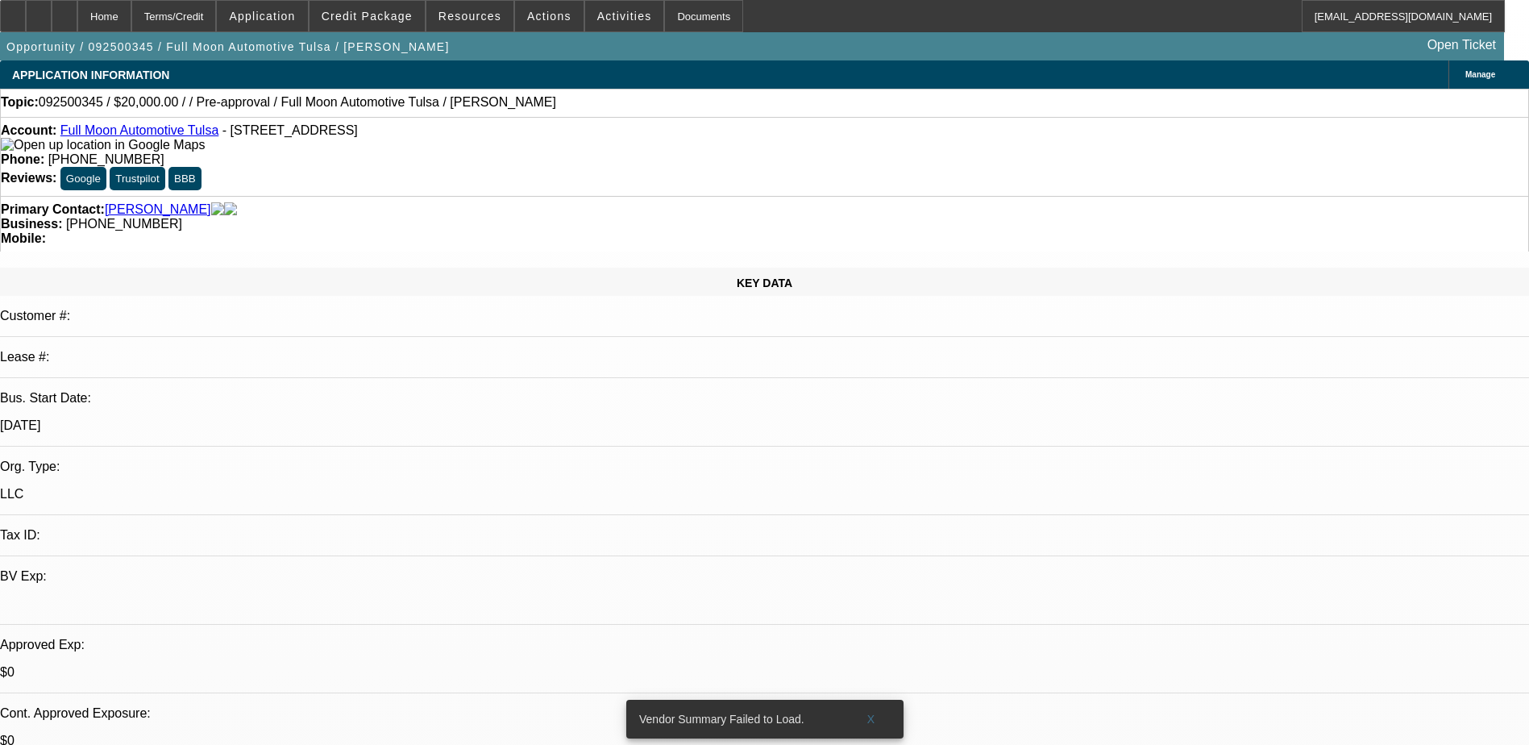
drag, startPoint x: 902, startPoint y: 403, endPoint x: 848, endPoint y: 391, distance: 55.4
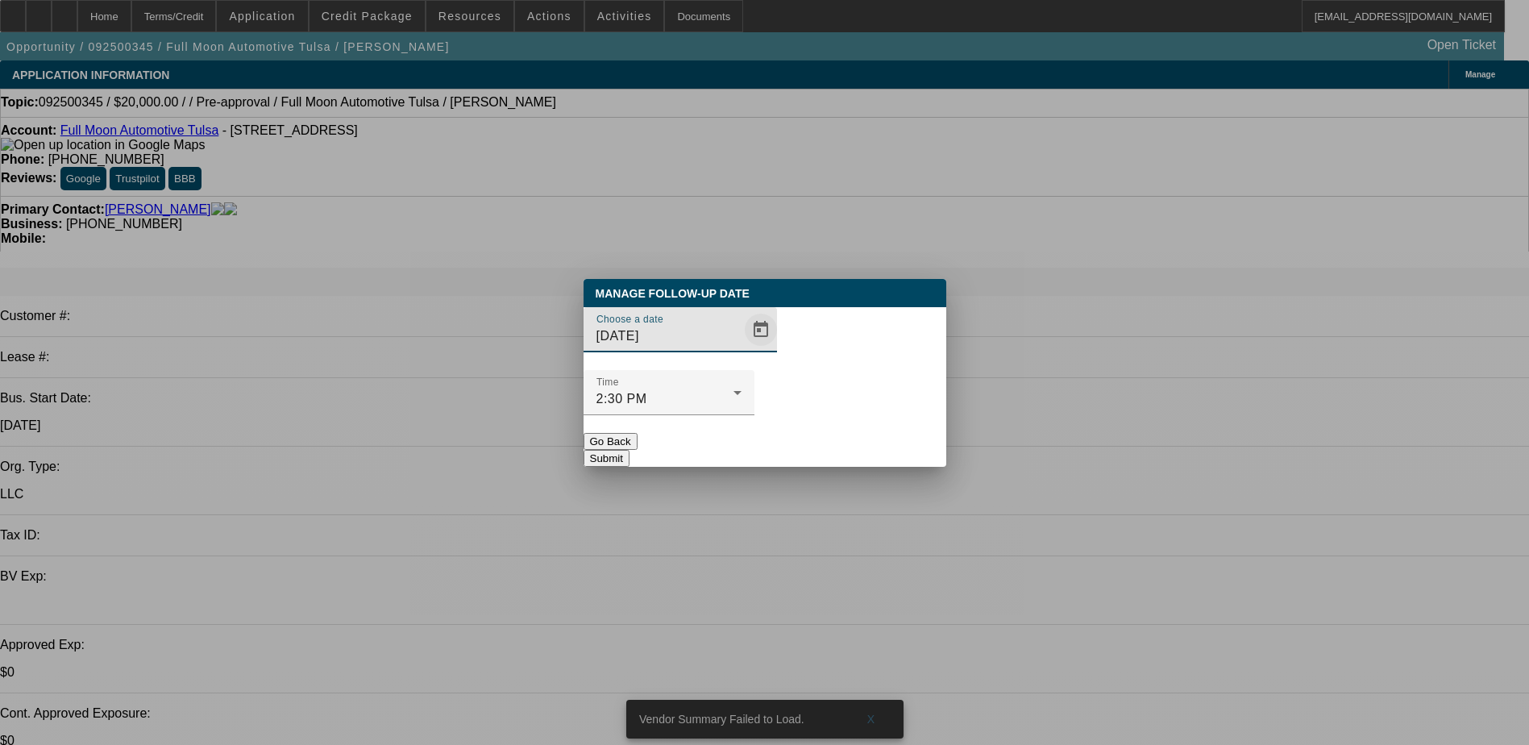
click at [742, 349] on span "Open calendar" at bounding box center [761, 329] width 39 height 39
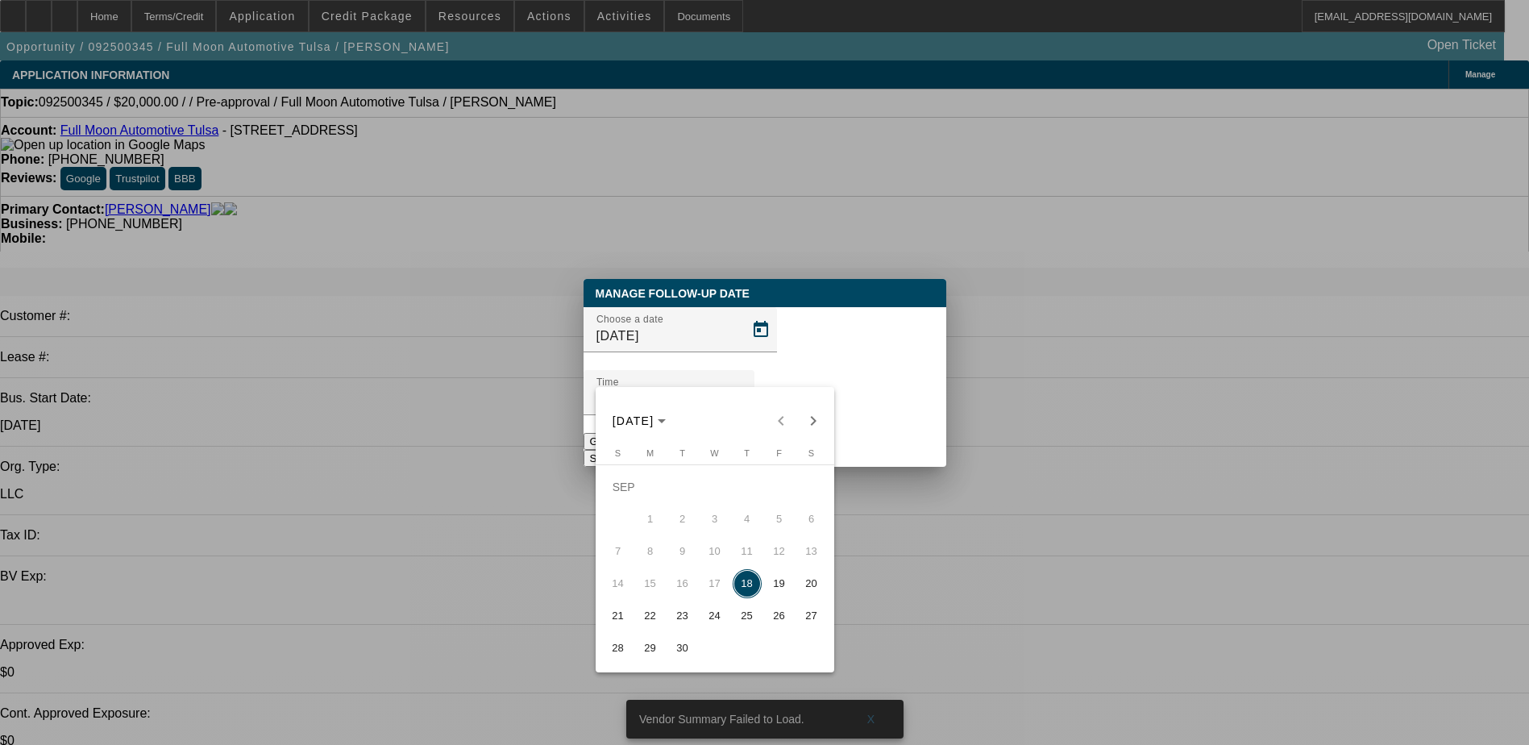
click at [789, 580] on span "19" at bounding box center [779, 583] width 29 height 29
type input "[DATE]"
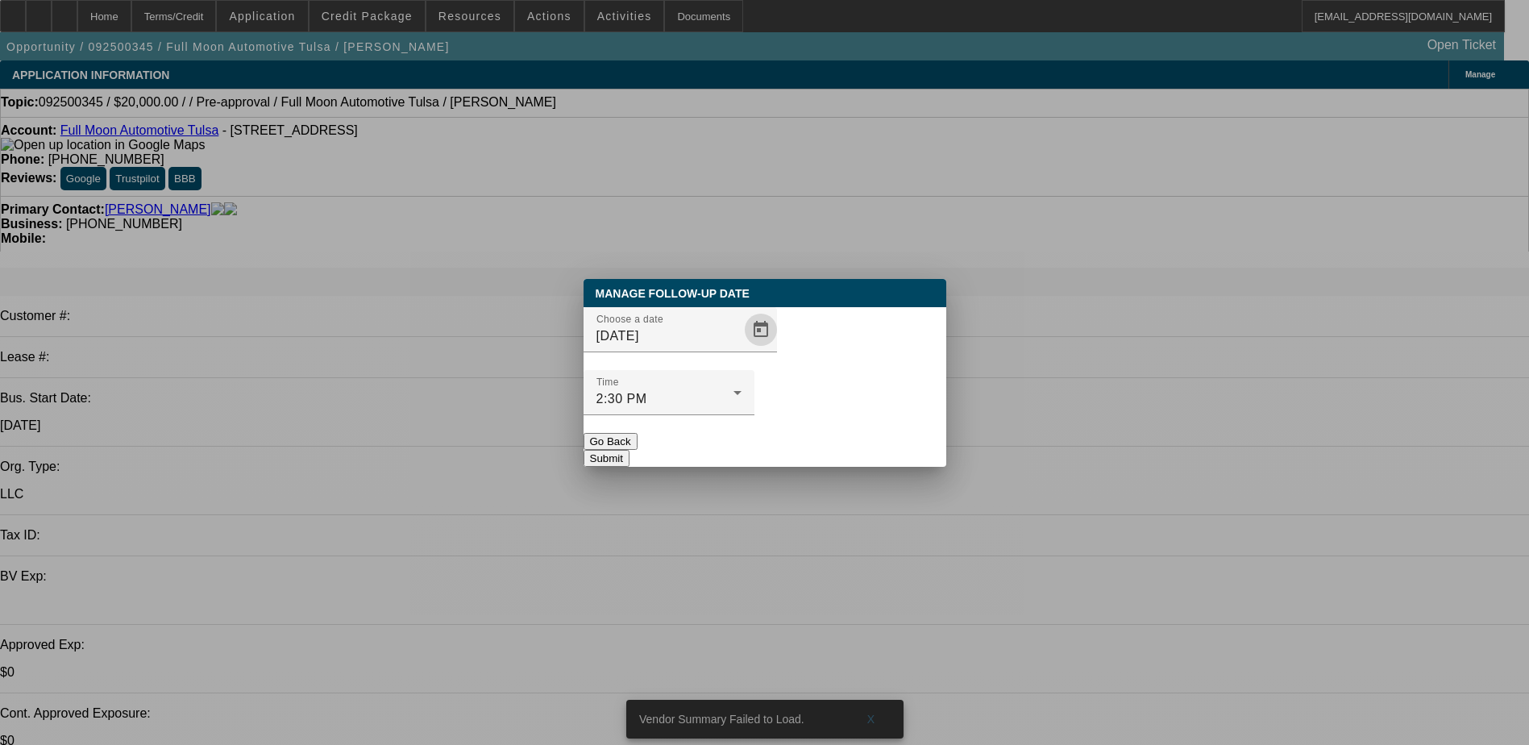
click at [630, 450] on button "Submit" at bounding box center [607, 458] width 46 height 17
